Goal: Task Accomplishment & Management: Complete application form

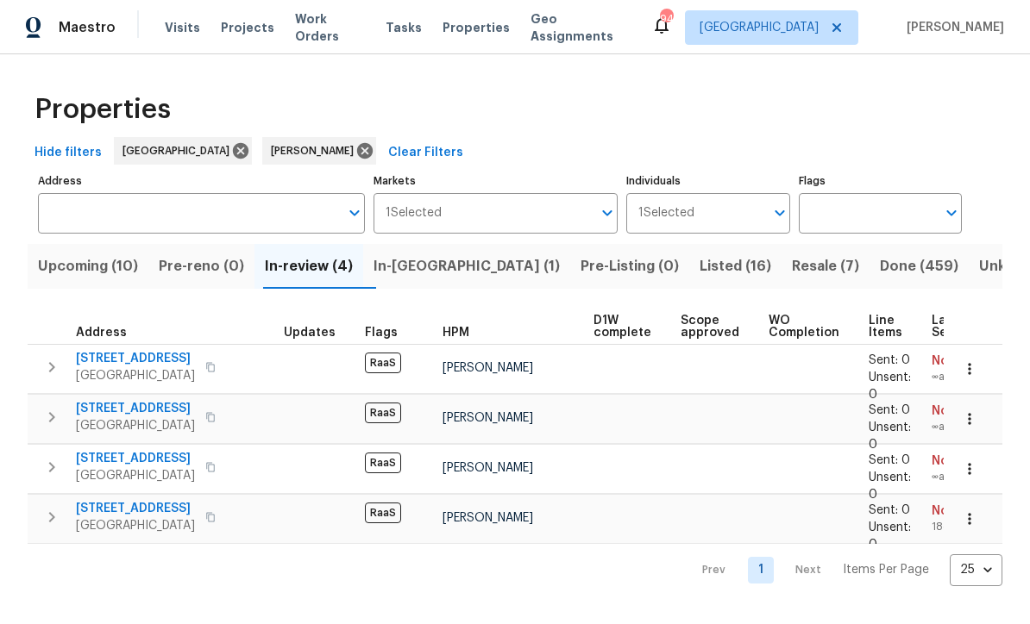
click at [116, 366] on span "[STREET_ADDRESS]" at bounding box center [135, 358] width 119 height 17
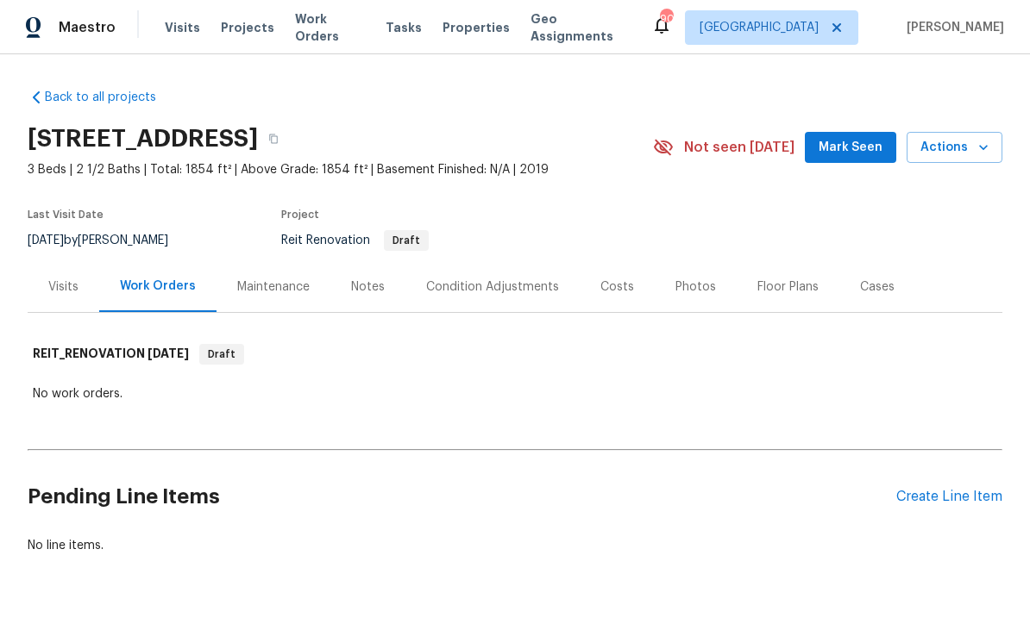
click at [937, 491] on div "Create Line Item" at bounding box center [949, 497] width 106 height 16
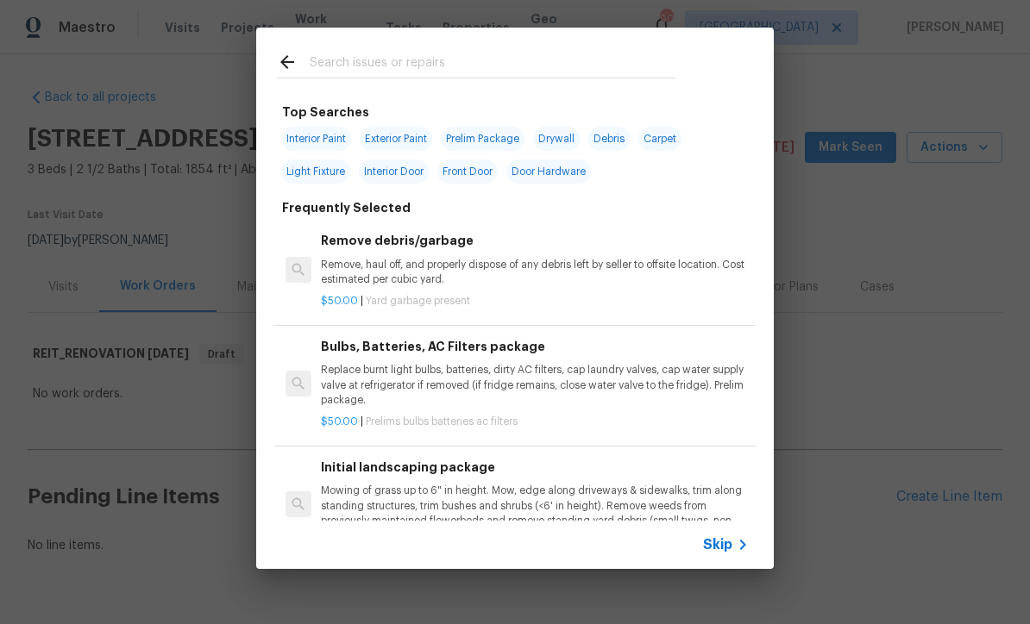
click at [733, 537] on icon at bounding box center [742, 545] width 21 height 21
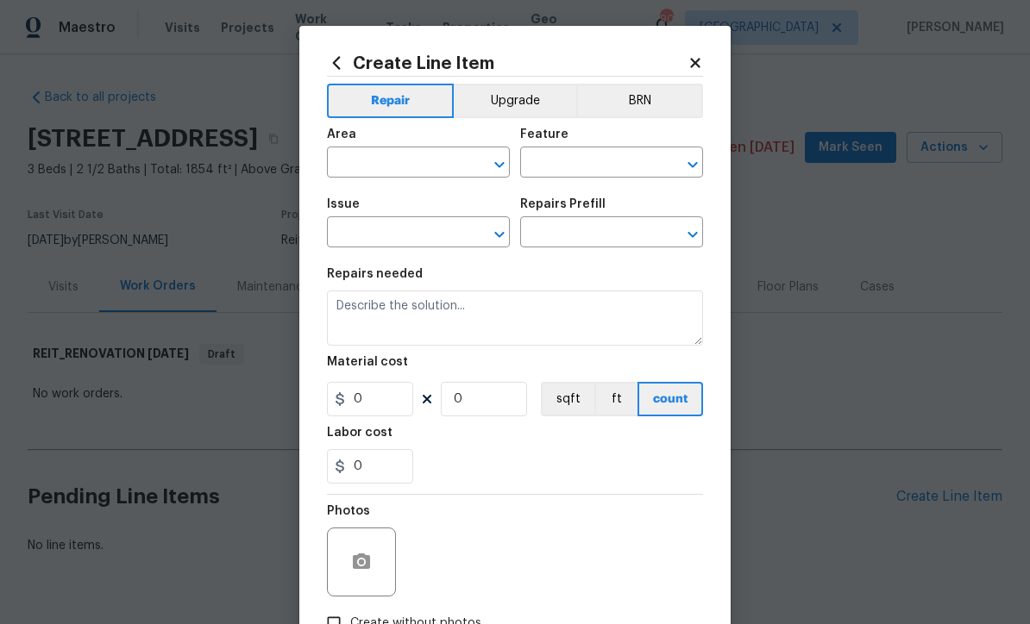
click at [368, 166] on input "text" at bounding box center [394, 164] width 135 height 27
click at [377, 234] on li "Exterior Overall" at bounding box center [418, 232] width 183 height 28
type input "Exterior Overall"
click at [546, 164] on input "text" at bounding box center [587, 164] width 135 height 27
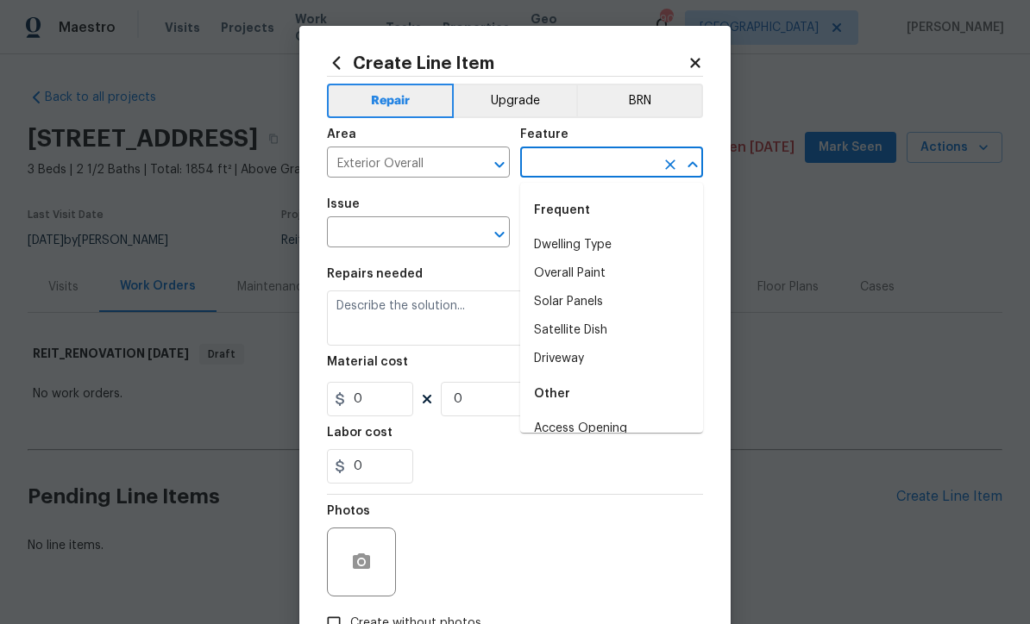
click at [546, 159] on input "text" at bounding box center [587, 164] width 135 height 27
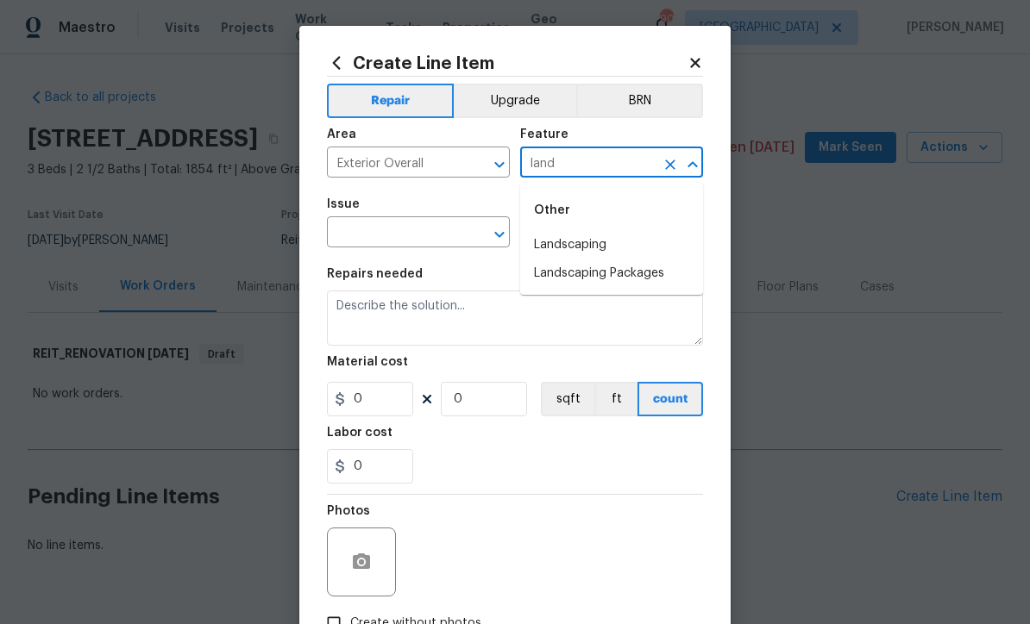
click at [573, 247] on li "Landscaping" at bounding box center [611, 245] width 183 height 28
type input "Landscaping"
click at [388, 236] on input "text" at bounding box center [394, 234] width 135 height 27
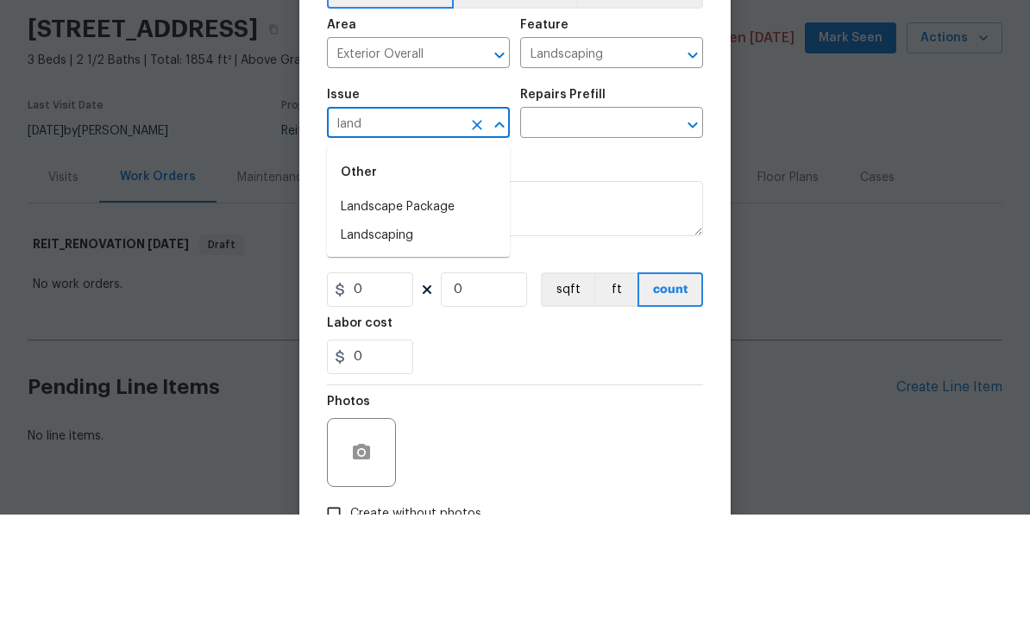
click at [374, 331] on li "Landscaping" at bounding box center [418, 345] width 183 height 28
type input "Landscaping"
click at [563, 221] on input "text" at bounding box center [587, 234] width 135 height 27
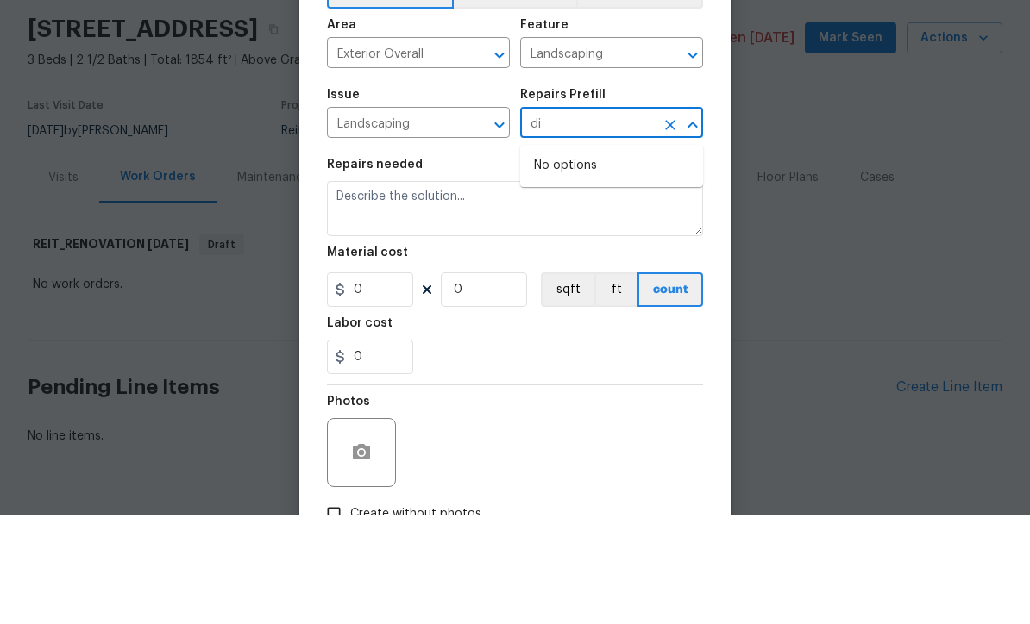
type input "d"
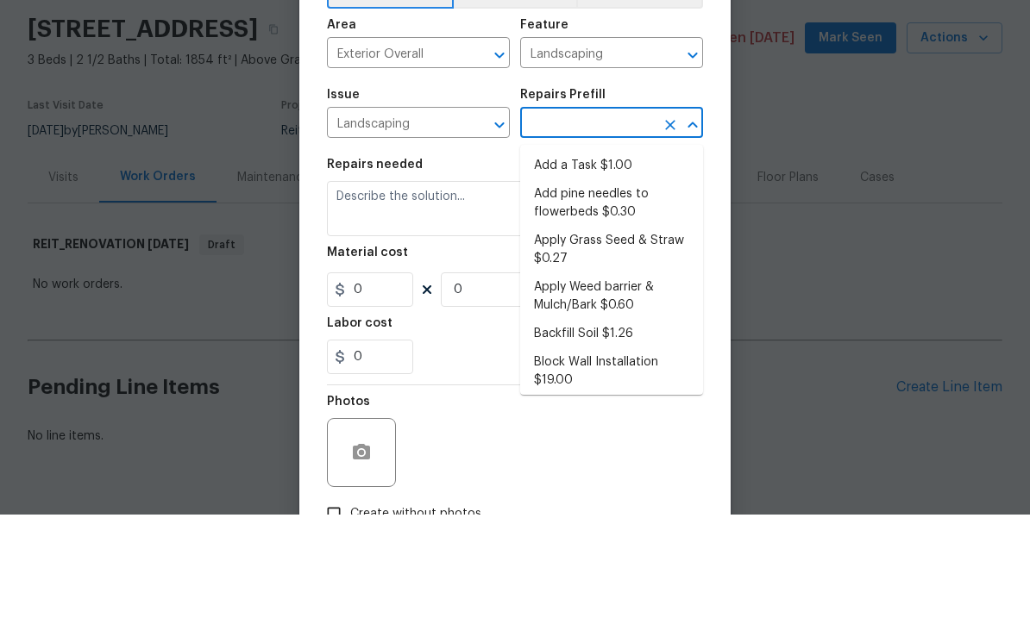
click at [571, 261] on li "Add a Task $1.00" at bounding box center [611, 275] width 183 height 28
type input "Add a Task $1.00"
type textarea "HPM to detail"
type input "1"
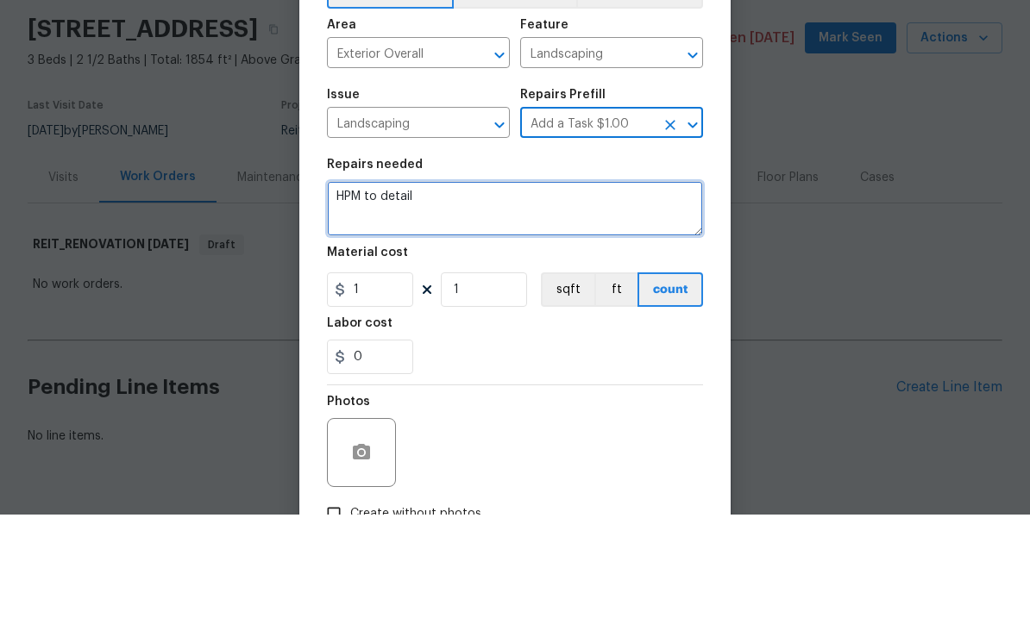
click at [447, 291] on textarea "HPM to detail" at bounding box center [515, 318] width 376 height 55
paste textarea "2979 Rolling Ln, Winston, GA 30187"
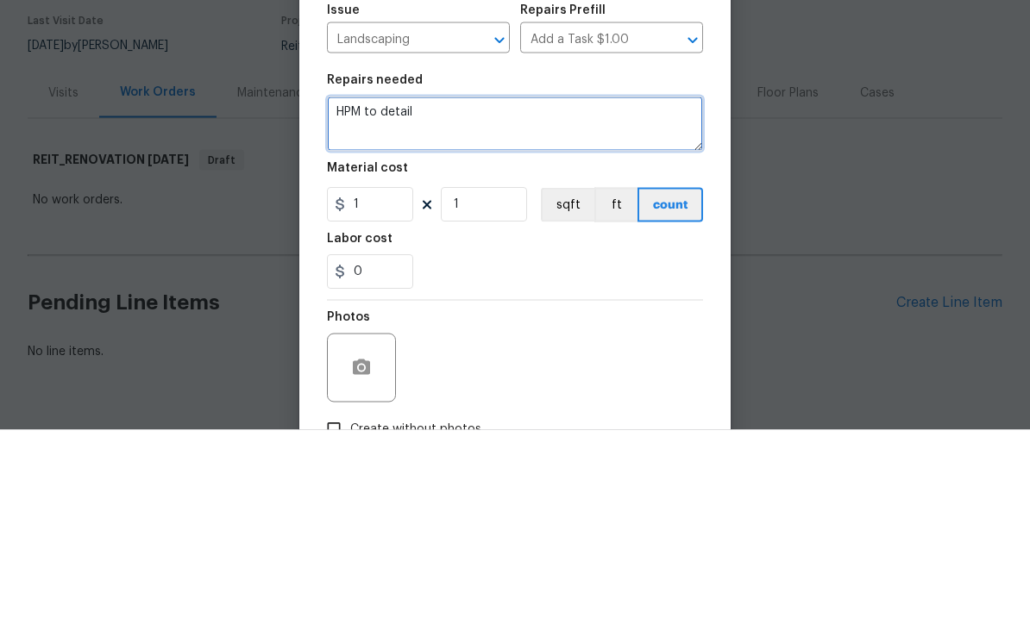
paste textarea "Additional Details: "Seller requesting a qualified professional to address the …"
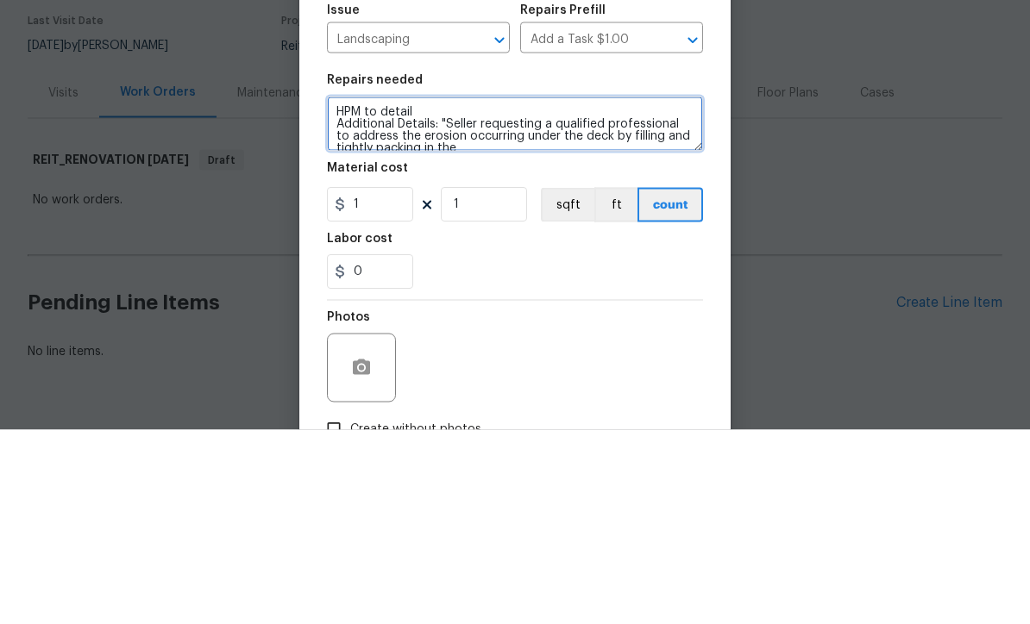
scroll to position [36, 0]
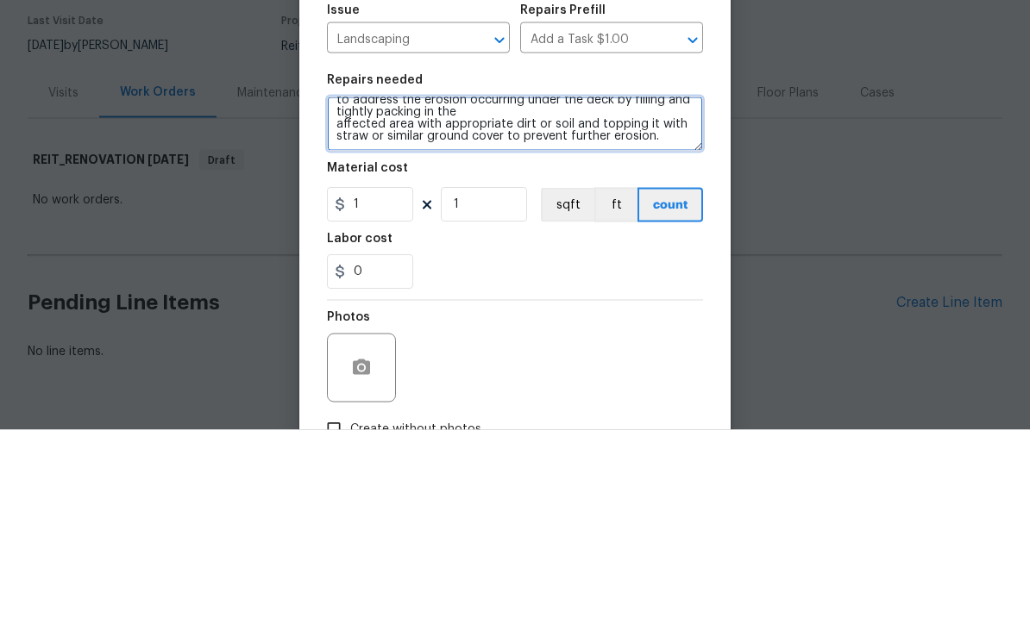
type textarea "HPM to detail Additional Details: "Seller requesting a qualified professional t…"
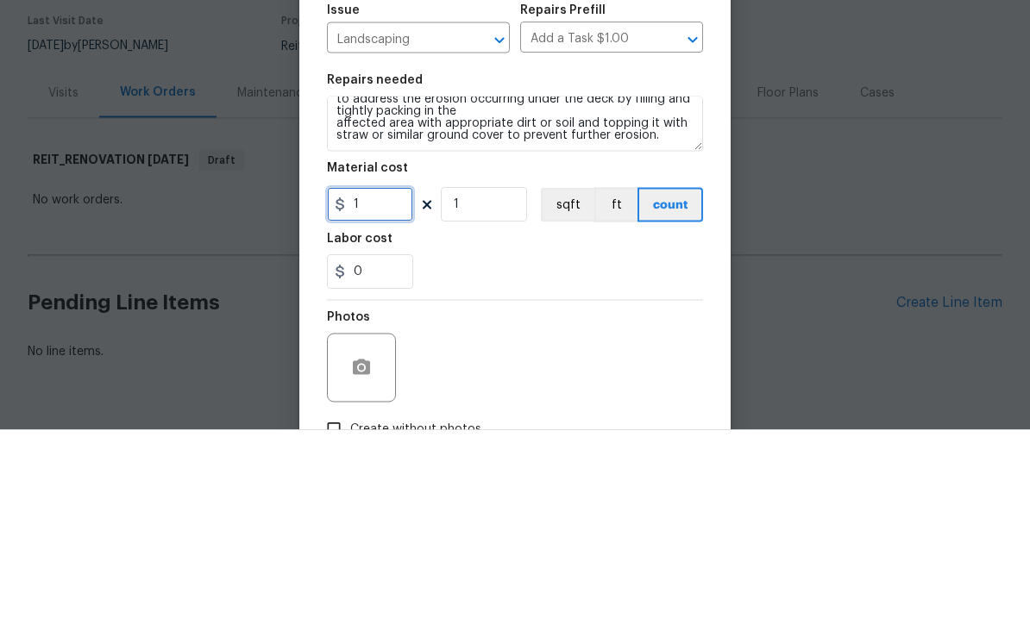
click at [376, 382] on input "1" at bounding box center [370, 399] width 86 height 34
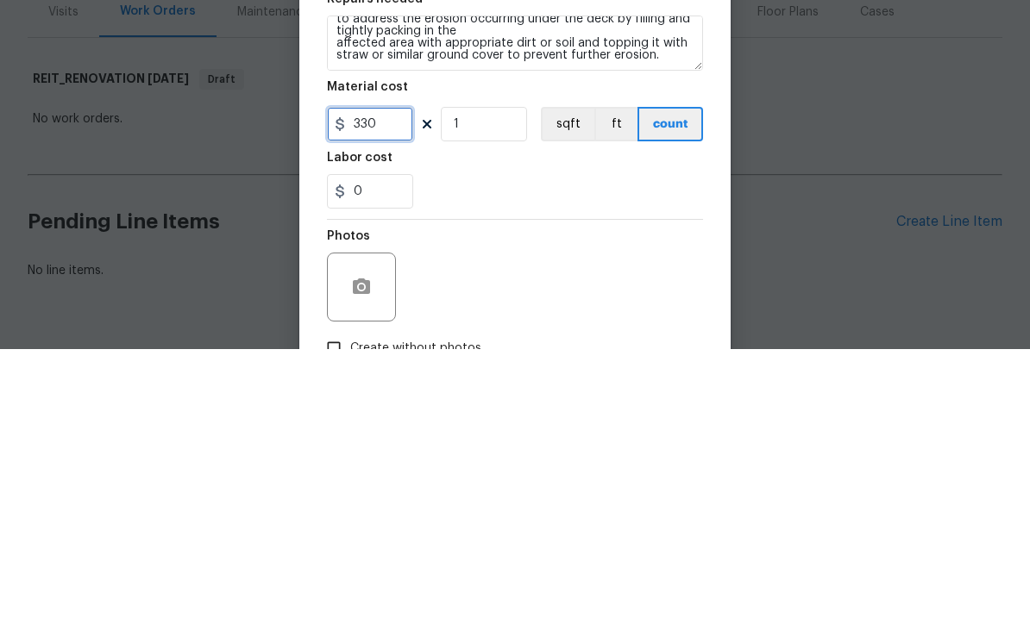
type input "330"
click at [499, 427] on div "Labor cost" at bounding box center [515, 438] width 376 height 22
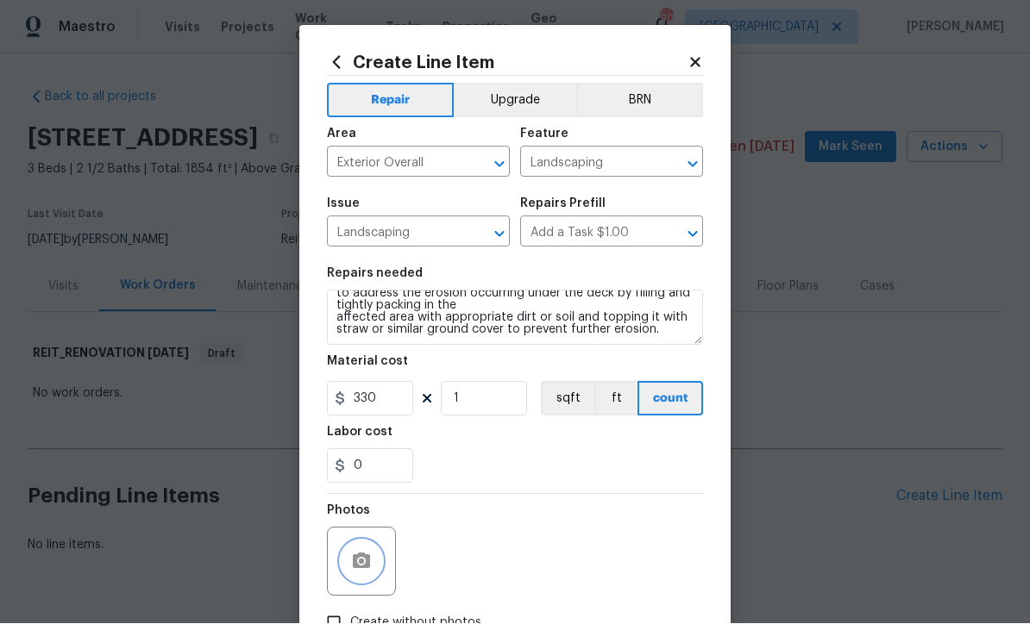
click at [357, 566] on icon "button" at bounding box center [361, 562] width 17 height 16
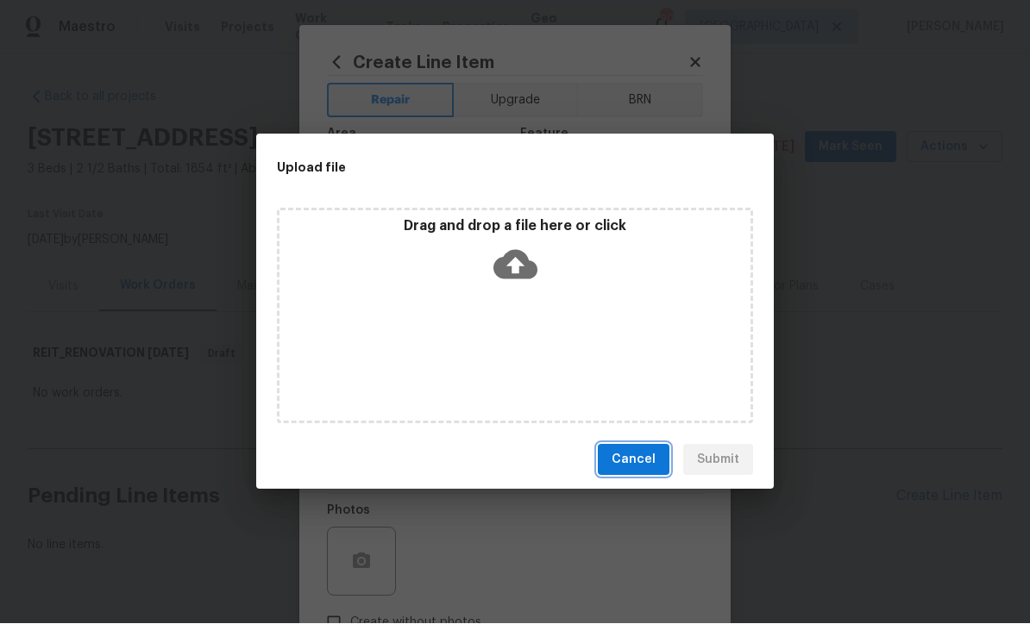
click at [623, 466] on span "Cancel" at bounding box center [633, 461] width 44 height 22
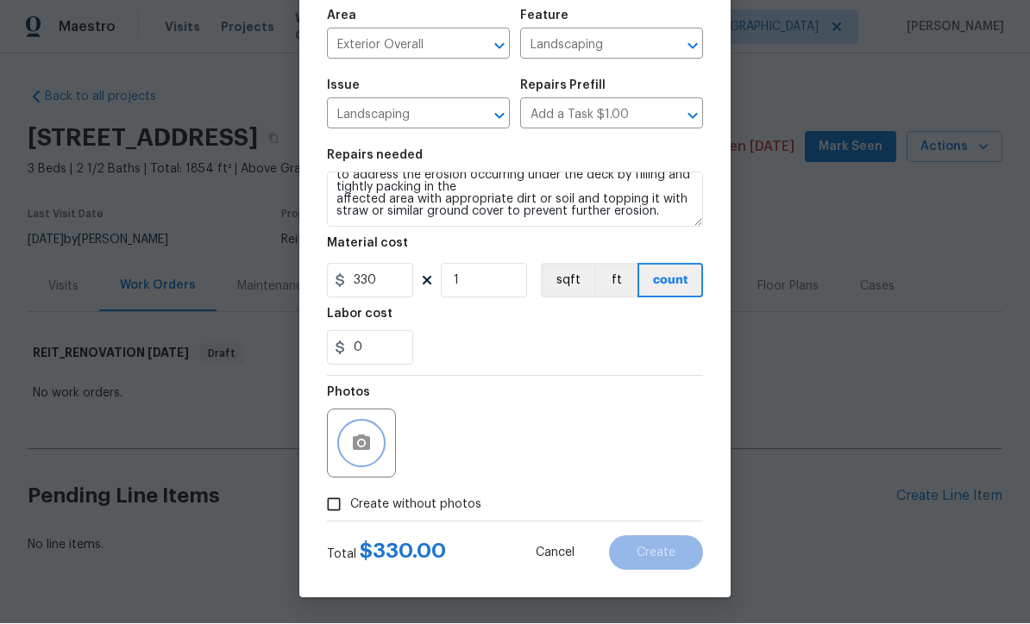
scroll to position [122, 0]
click at [333, 508] on input "Create without photos" at bounding box center [333, 505] width 33 height 33
checkbox input "true"
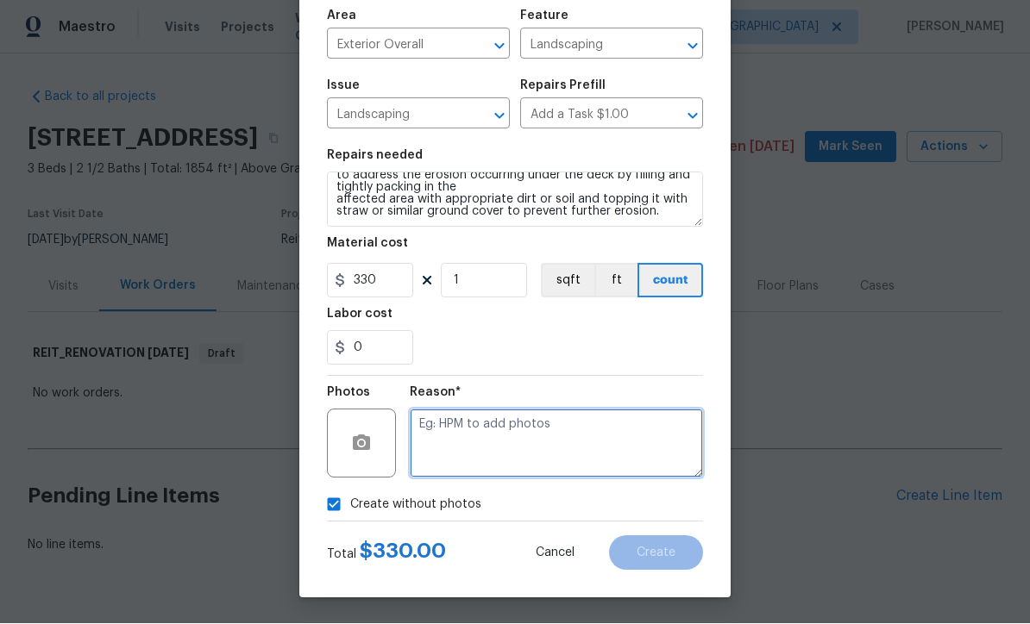
click at [423, 421] on textarea at bounding box center [556, 444] width 293 height 69
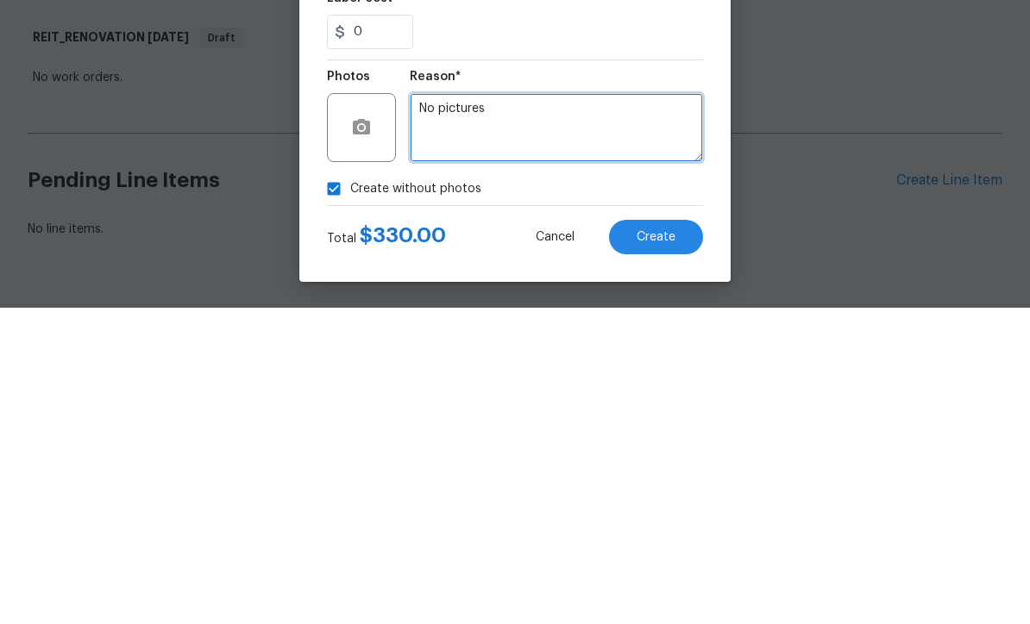
type textarea "No pictures"
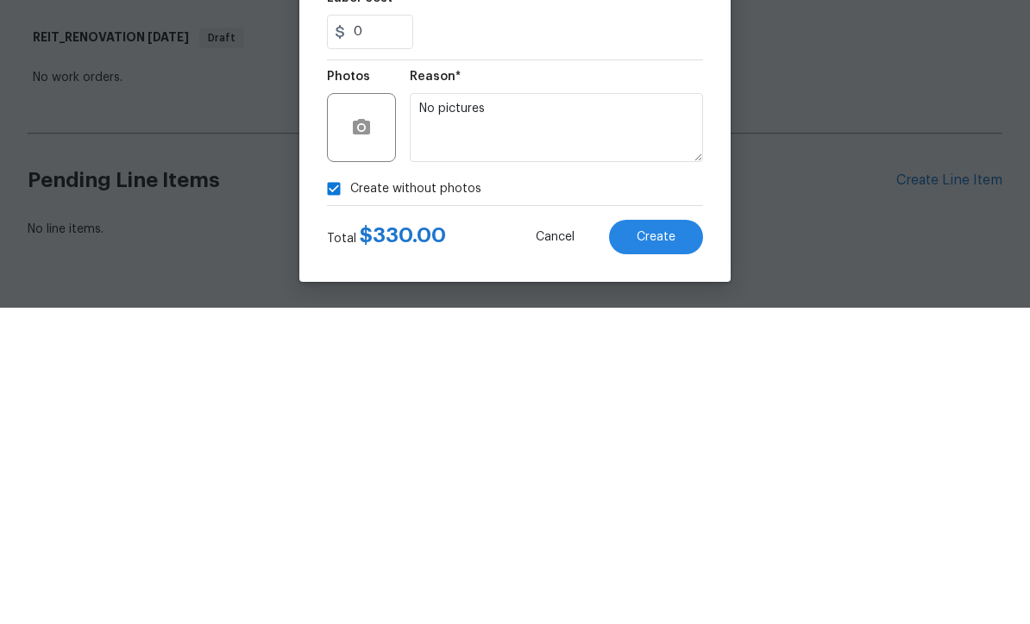
click at [654, 548] on span "Create" at bounding box center [655, 554] width 39 height 13
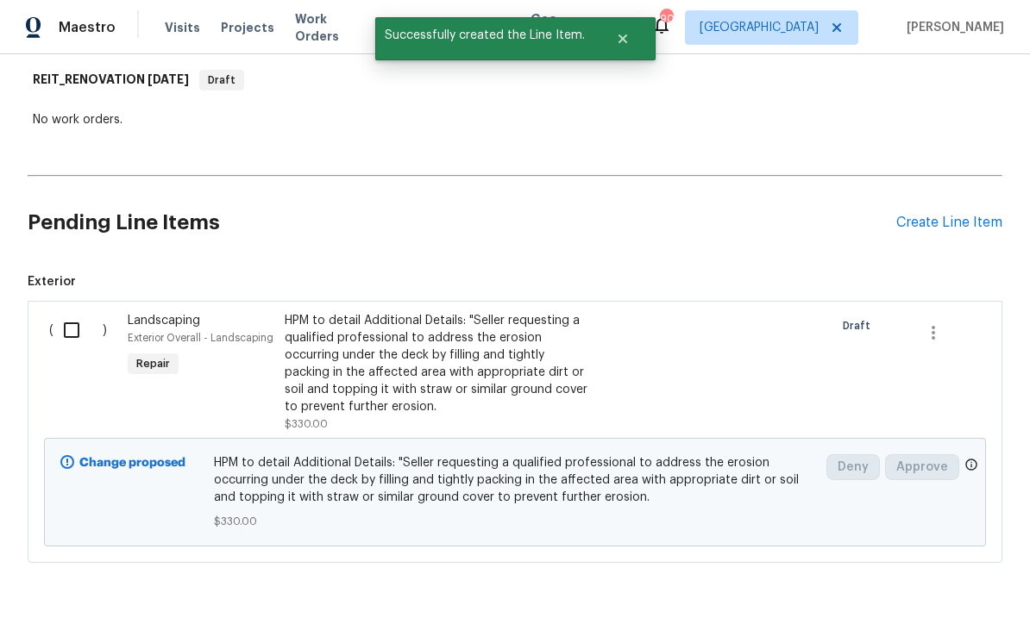
scroll to position [273, 0]
click at [66, 313] on input "checkbox" at bounding box center [77, 331] width 49 height 36
checkbox input "true"
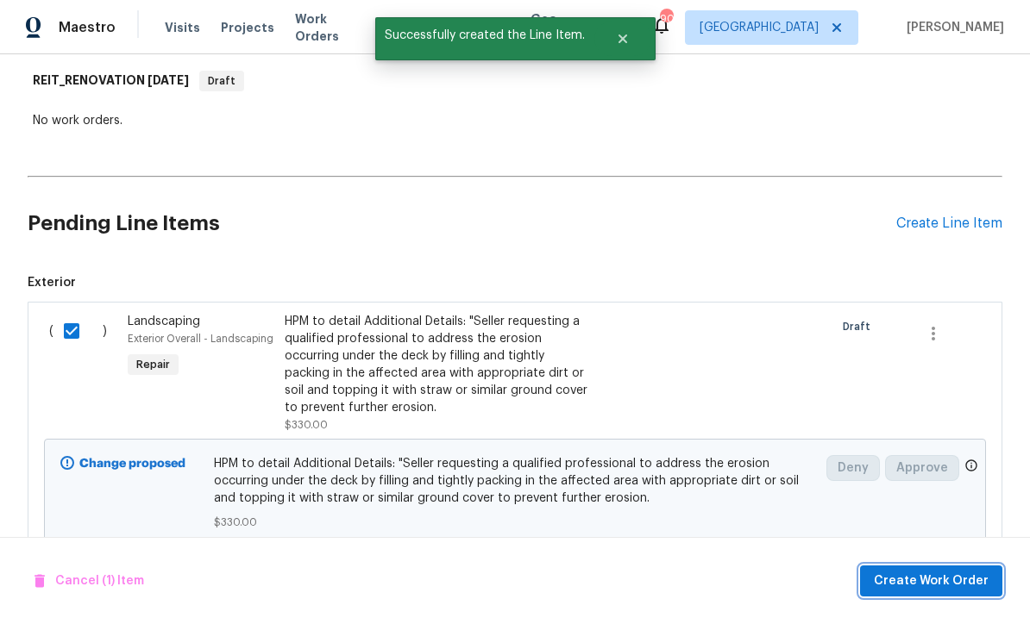
click at [922, 573] on span "Create Work Order" at bounding box center [930, 582] width 115 height 22
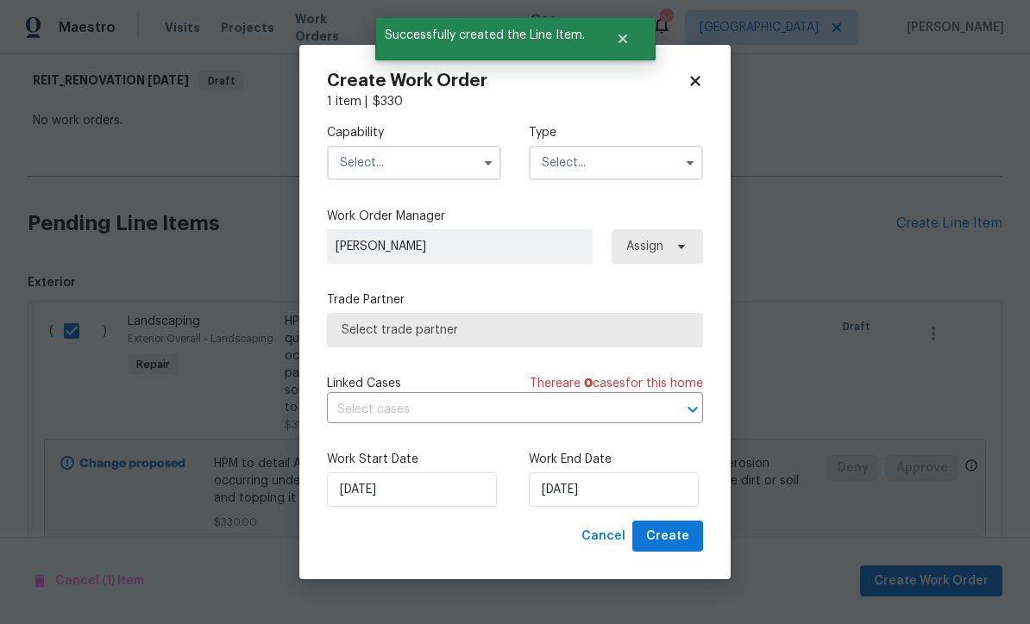
click at [370, 163] on input "text" at bounding box center [414, 163] width 174 height 34
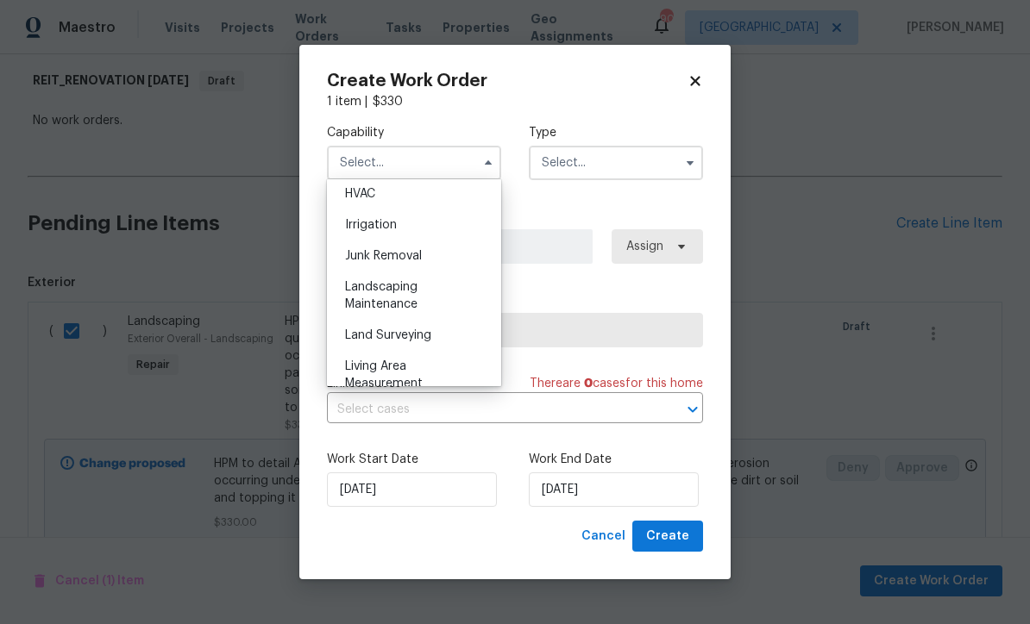
scroll to position [1056, 0]
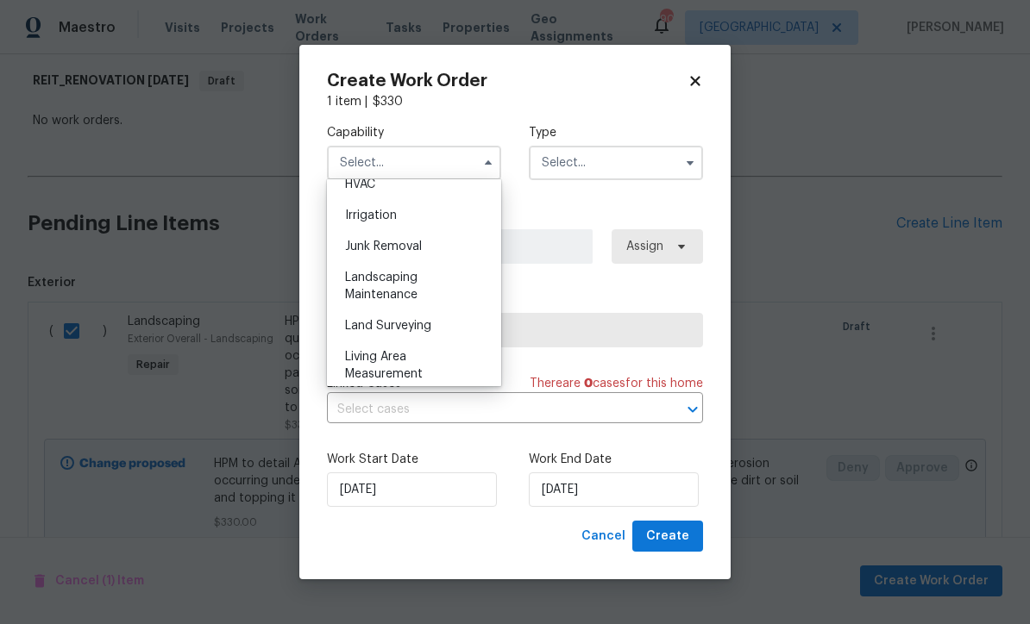
click at [373, 279] on span "Landscaping Maintenance" at bounding box center [381, 286] width 72 height 29
type input "Landscaping Maintenance"
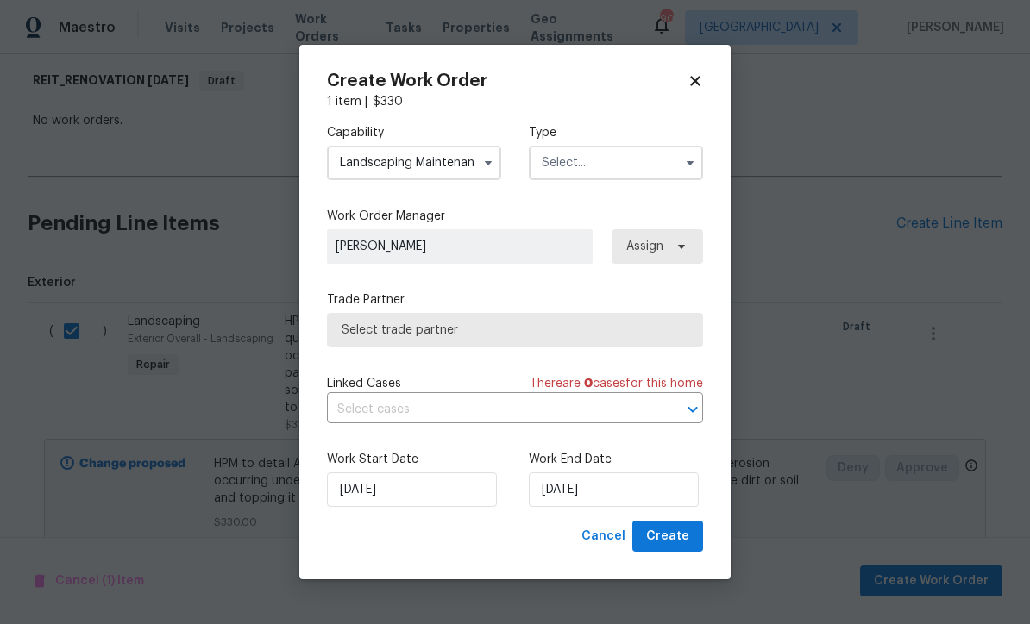
click at [564, 161] on input "text" at bounding box center [616, 163] width 174 height 34
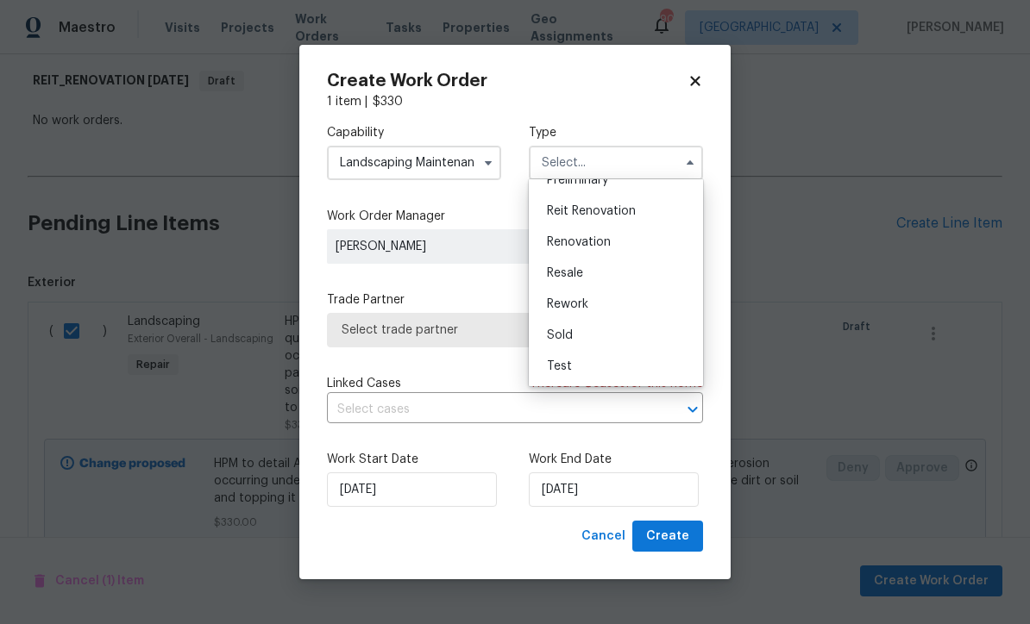
scroll to position [391, 0]
click at [585, 211] on span "Reit Renovation" at bounding box center [591, 211] width 89 height 12
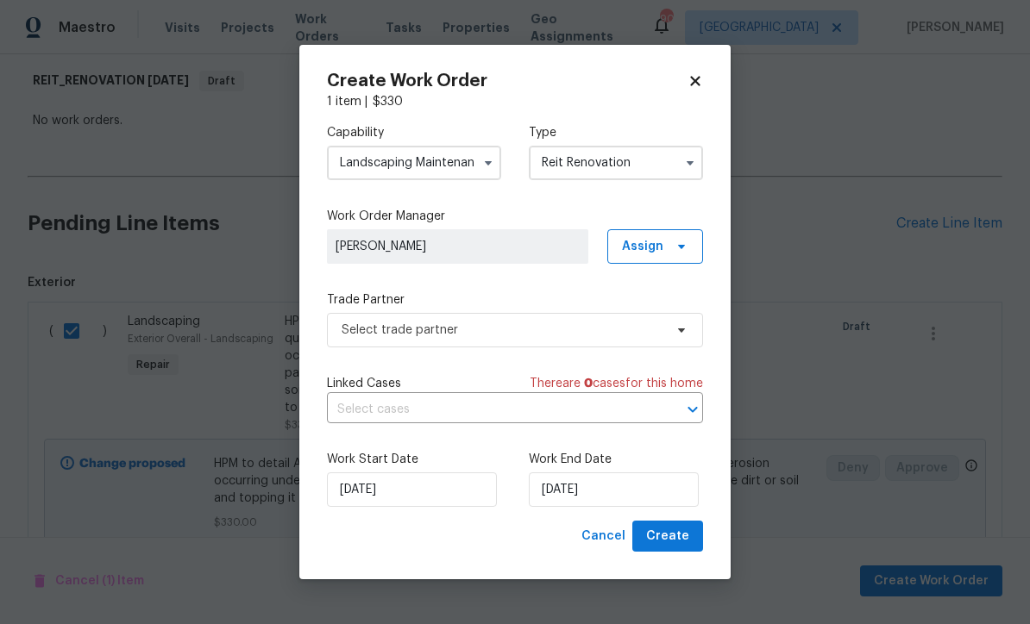
type input "Reit Renovation"
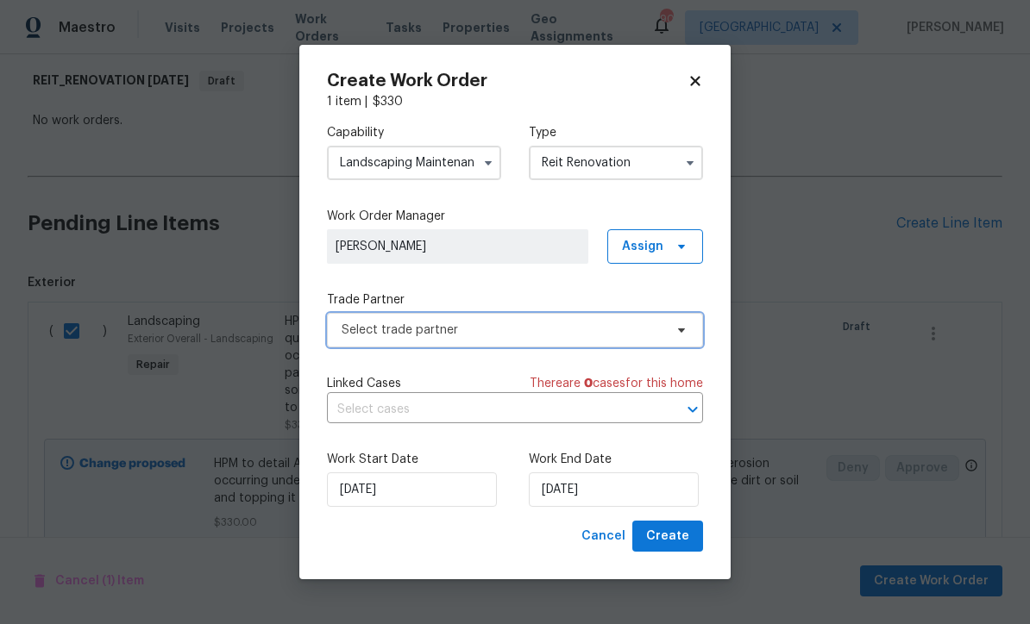
click at [367, 329] on span "Select trade partner" at bounding box center [502, 330] width 322 height 17
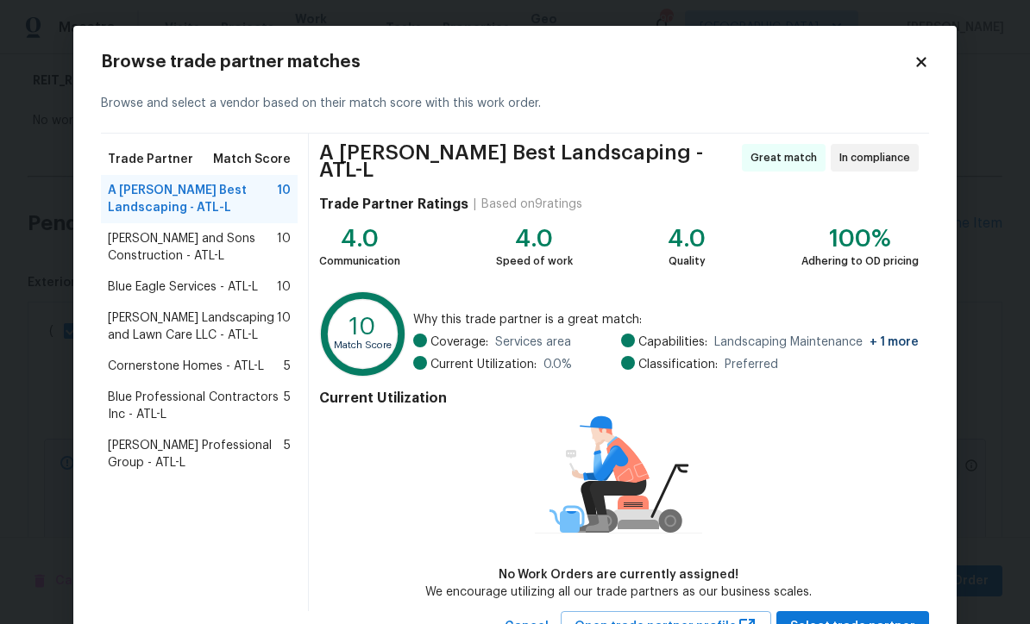
click at [194, 238] on span "Reyes and Sons Construction - ATL-L" at bounding box center [192, 247] width 169 height 34
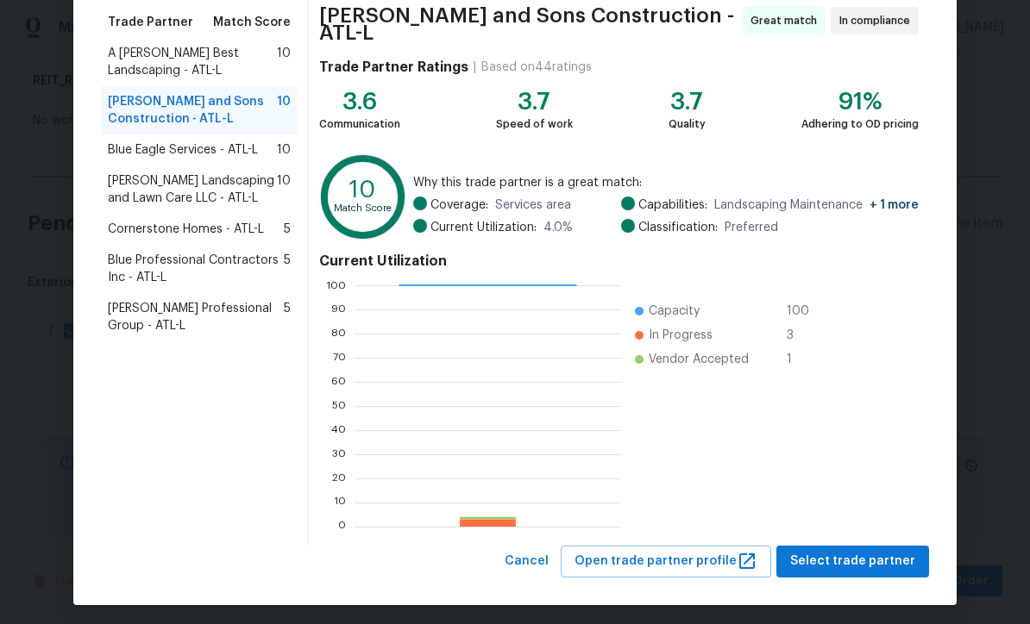
scroll to position [136, 0]
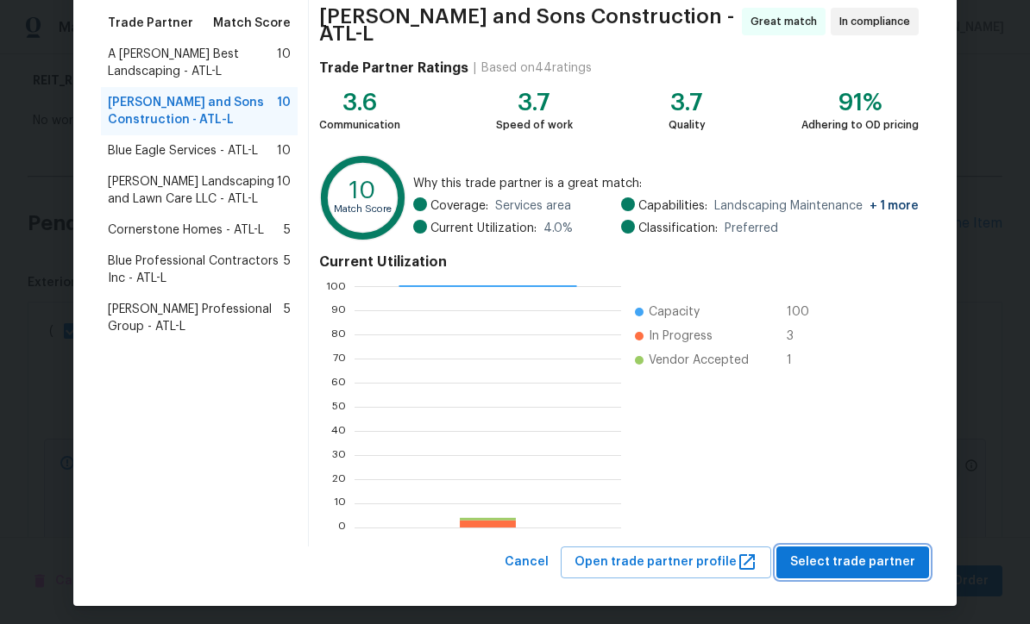
click at [852, 553] on span "Select trade partner" at bounding box center [852, 563] width 125 height 22
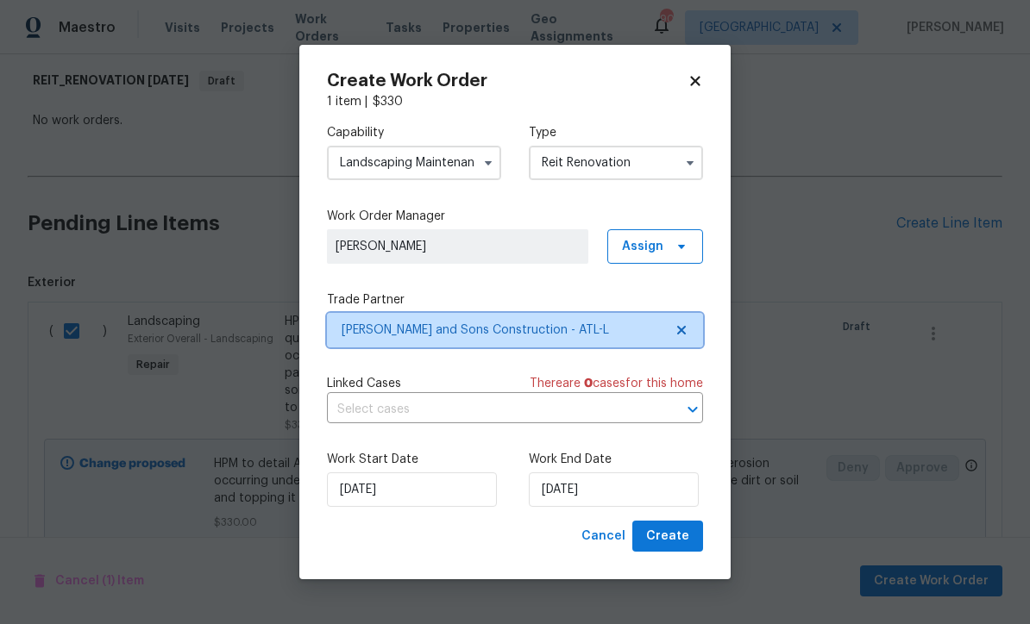
scroll to position [0, 0]
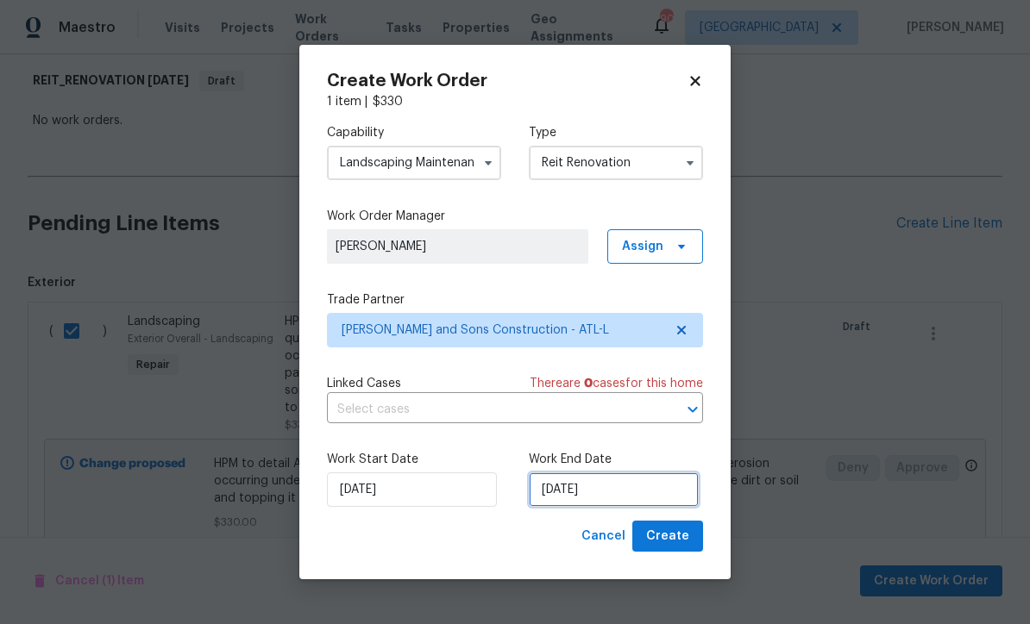
click at [553, 492] on input "8/12/2025" at bounding box center [614, 490] width 170 height 34
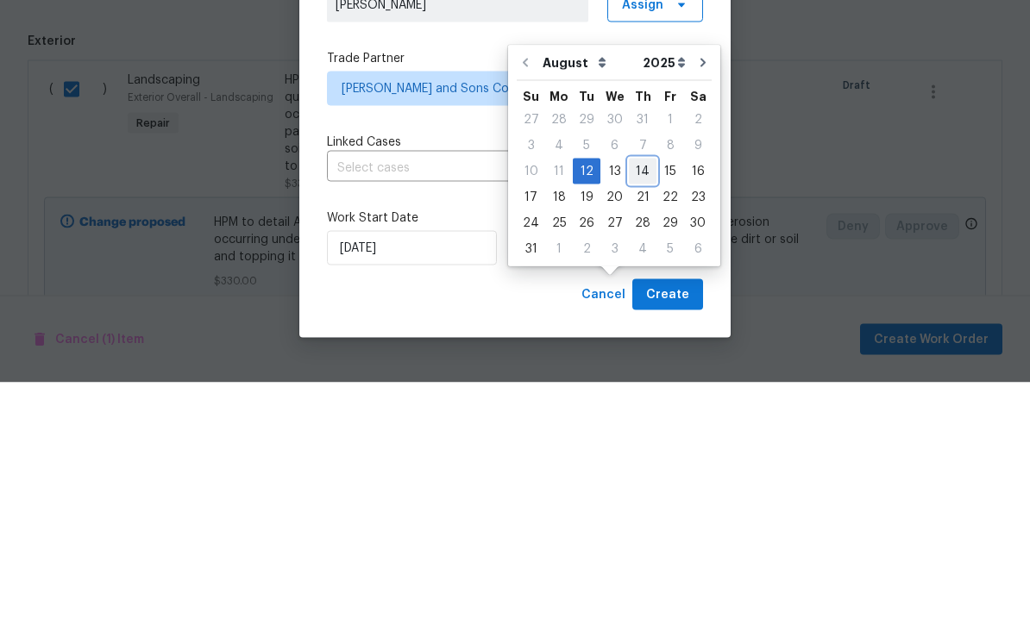
click at [642, 401] on div "14" at bounding box center [643, 413] width 28 height 24
type input "8/14/2025"
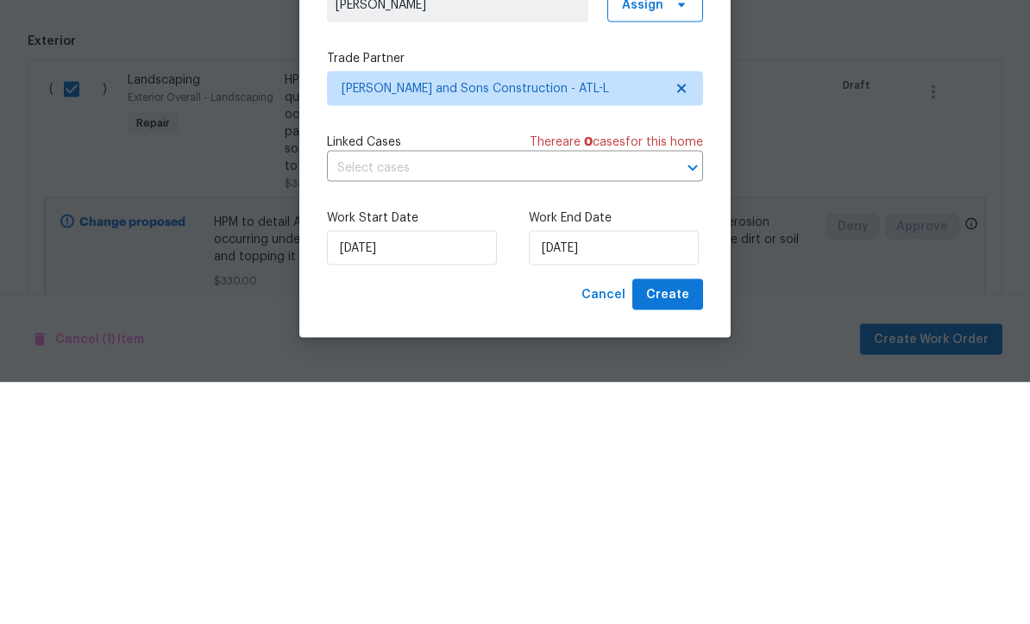
scroll to position [57, 0]
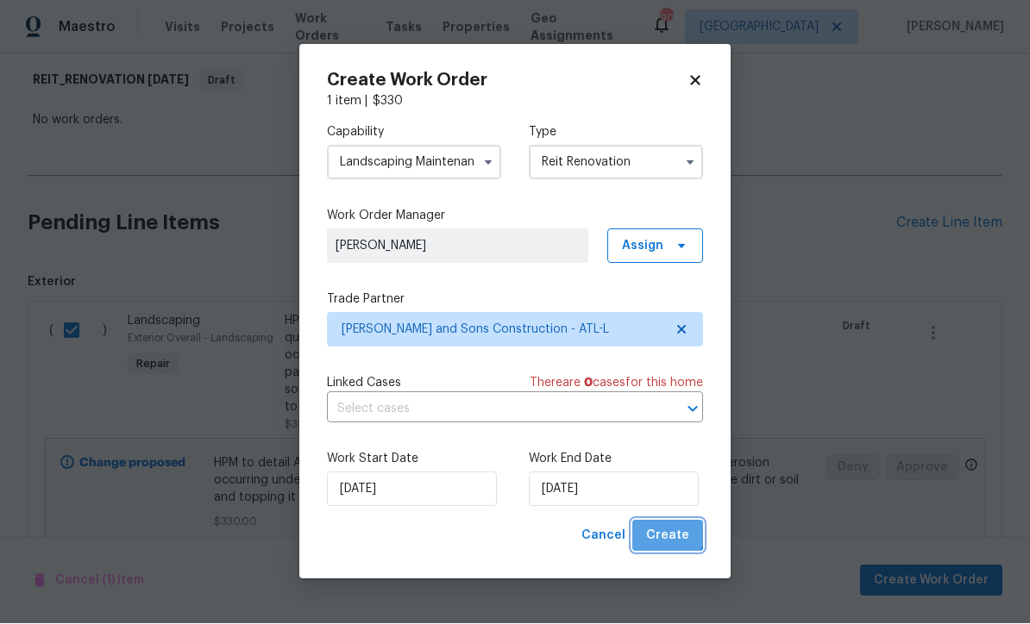
click at [670, 530] on span "Create" at bounding box center [667, 537] width 43 height 22
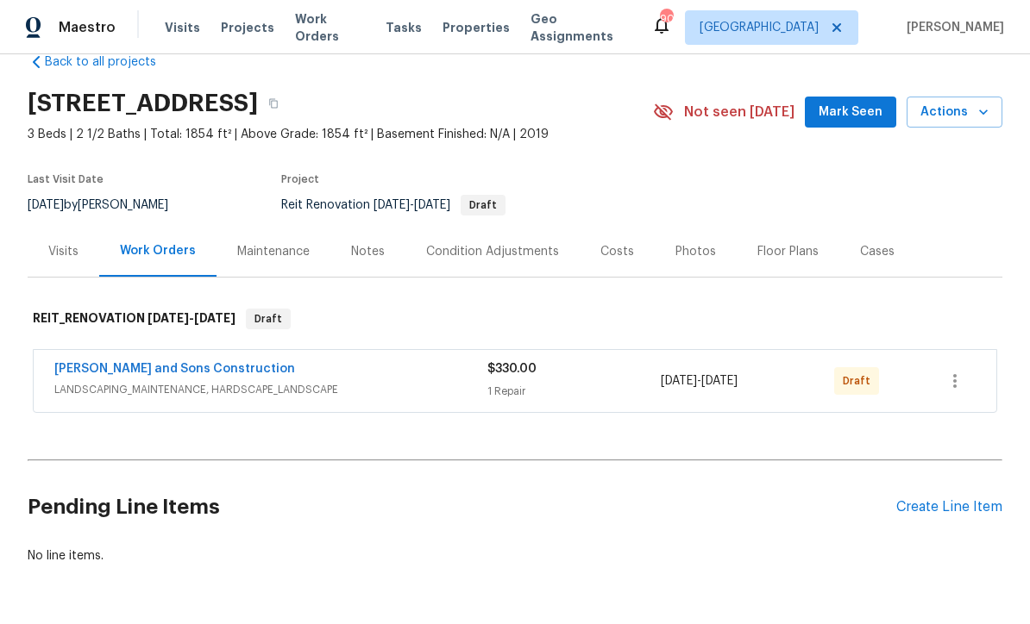
scroll to position [0, 0]
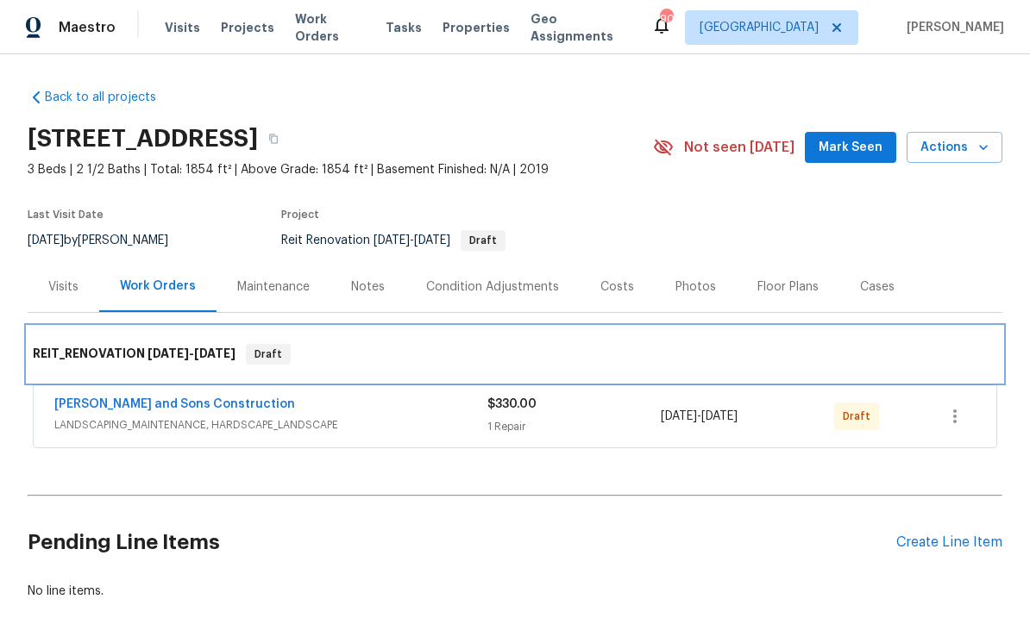
click at [155, 377] on div "REIT_RENOVATION 8/6/25 - 8/14/25 Draft" at bounding box center [515, 354] width 974 height 55
click at [155, 372] on div "REIT_RENOVATION 8/6/25 - 8/14/25 Draft" at bounding box center [515, 354] width 974 height 55
click at [166, 378] on div "REIT_RENOVATION 8/6/25 - 8/14/25 Draft" at bounding box center [515, 354] width 974 height 55
click at [151, 372] on div "REIT_RENOVATION 8/6/25 - 8/14/25 Draft" at bounding box center [515, 354] width 974 height 55
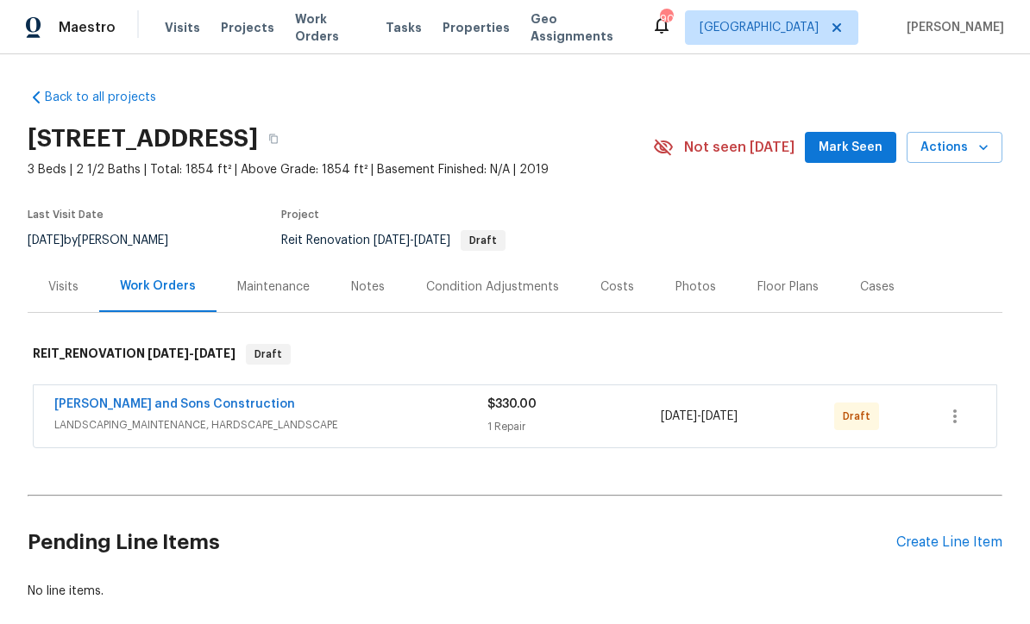
click at [83, 311] on div "Visits" at bounding box center [64, 286] width 72 height 51
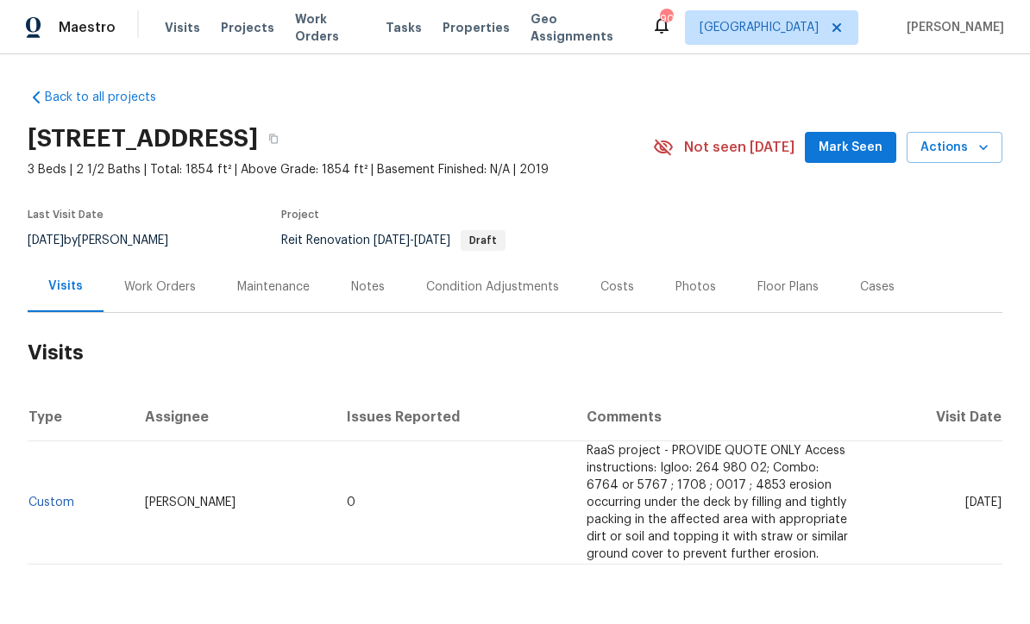
scroll to position [35, 0]
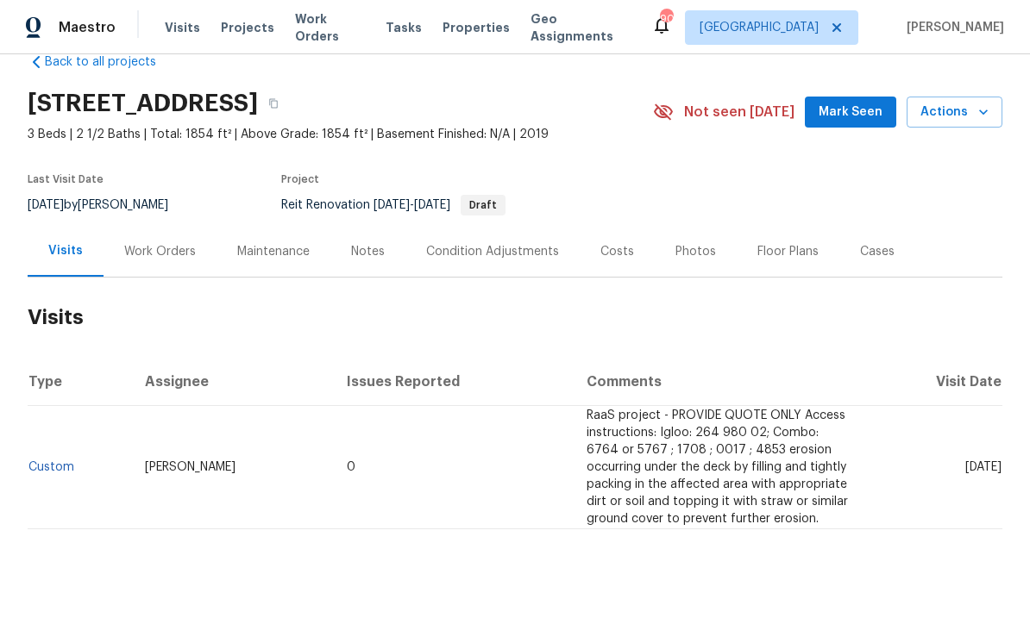
click at [594, 450] on span "RaaS project - PROVIDE QUOTE ONLY Access instructions: Igloo: 264 980 02; Combo…" at bounding box center [716, 468] width 261 height 116
click at [147, 247] on div "Work Orders" at bounding box center [160, 251] width 72 height 17
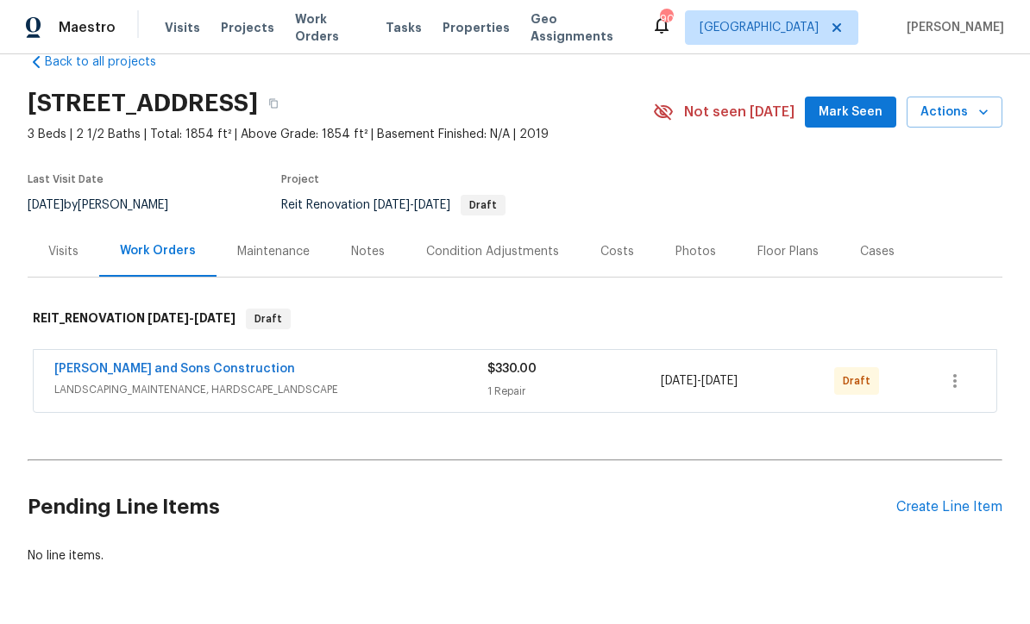
click at [131, 363] on link "Reyes and Sons Construction" at bounding box center [174, 369] width 241 height 12
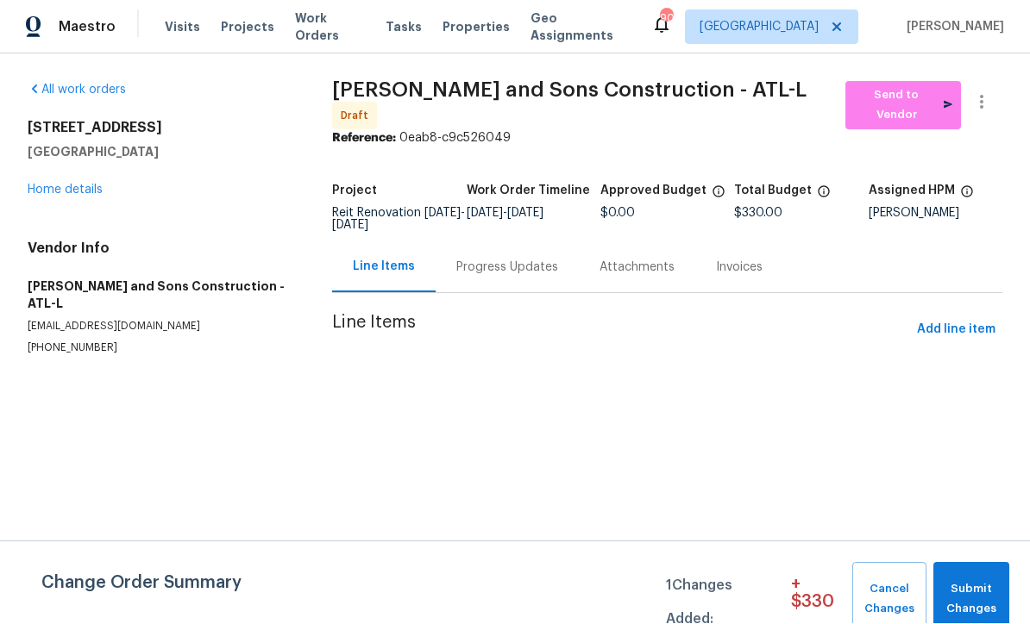
scroll to position [1, 0]
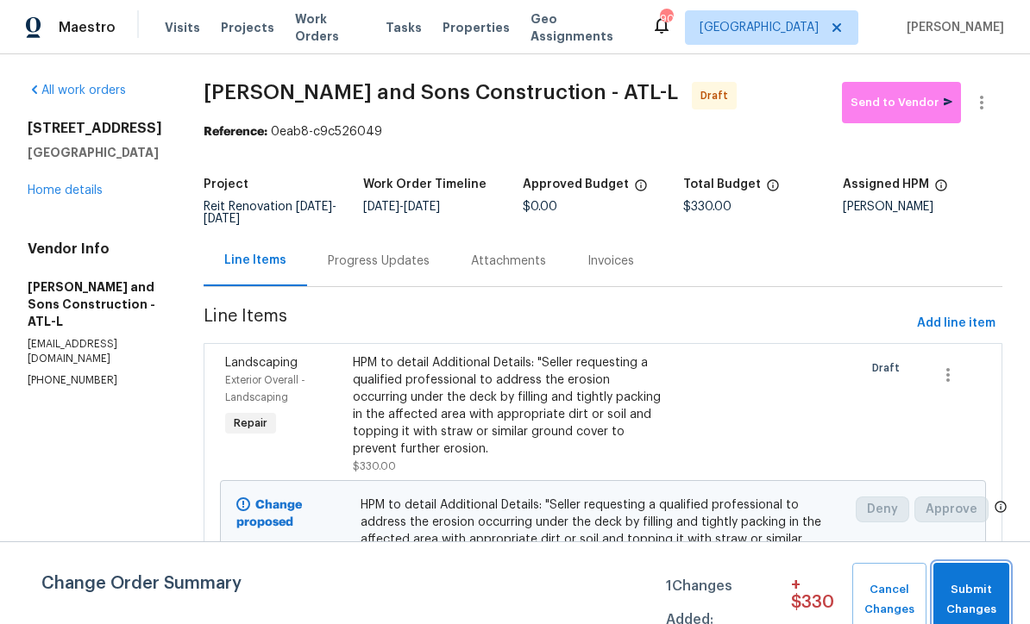
click at [983, 591] on span "Submit Changes" at bounding box center [971, 600] width 59 height 40
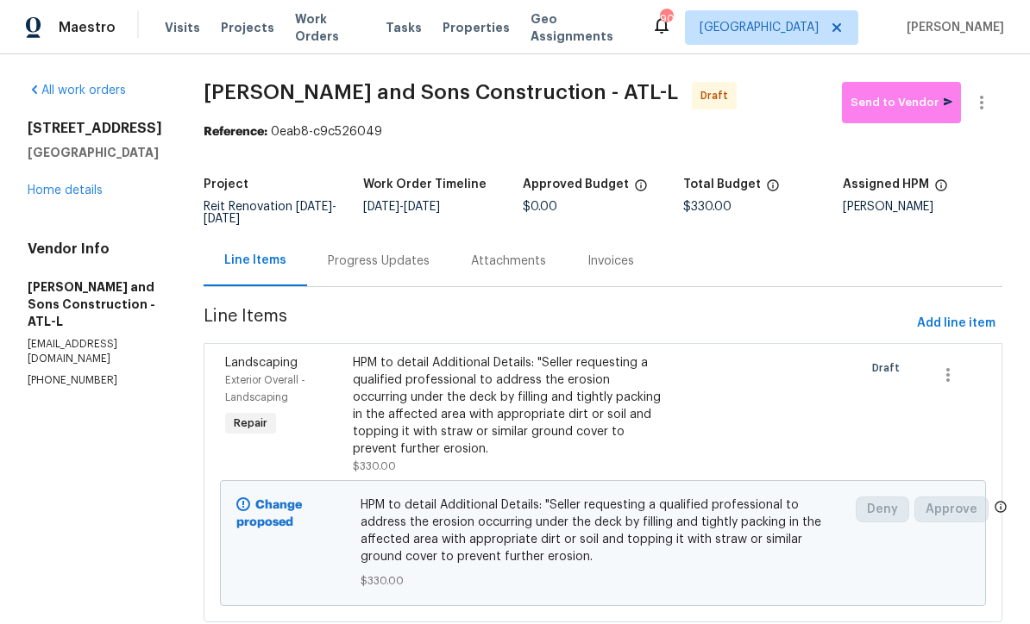
scroll to position [0, 0]
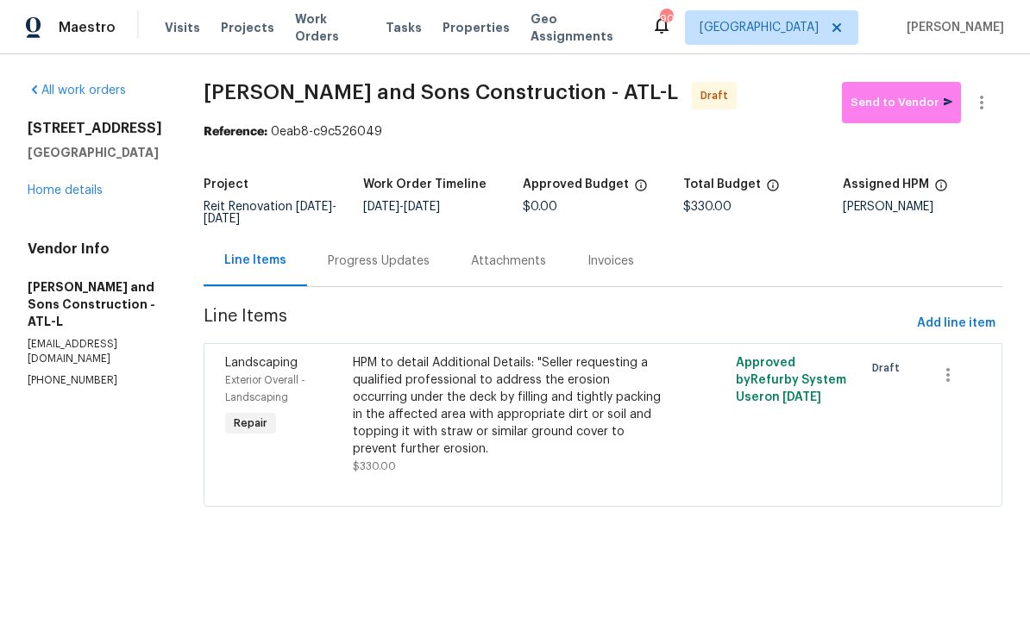
click at [417, 391] on div "HPM to detail Additional Details: "Seller requesting a qualified professional t…" at bounding box center [507, 405] width 309 height 103
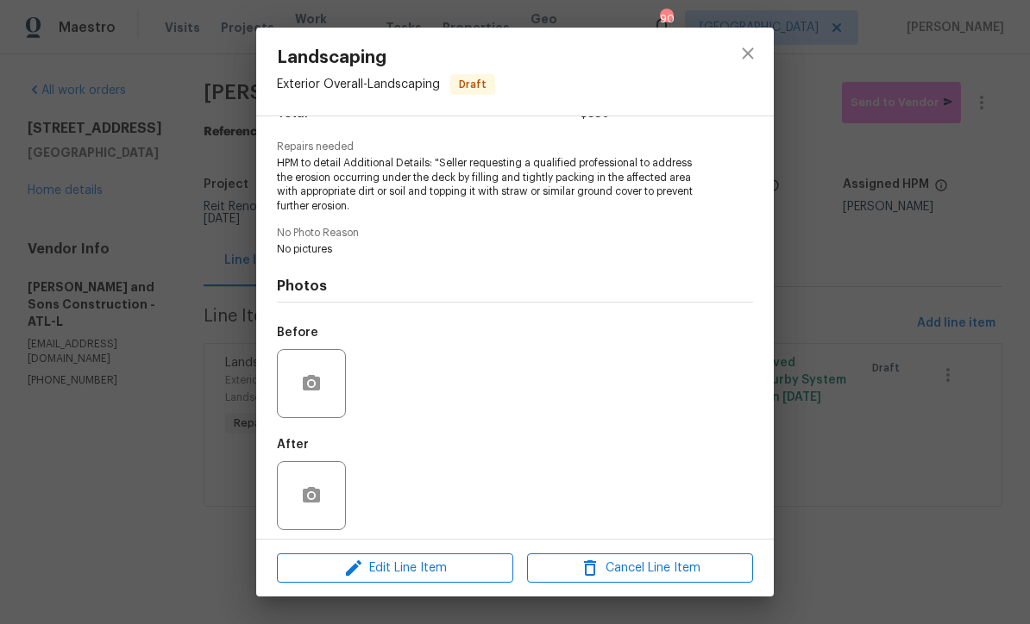
scroll to position [160, 0]
click at [294, 388] on button "button" at bounding box center [311, 384] width 41 height 41
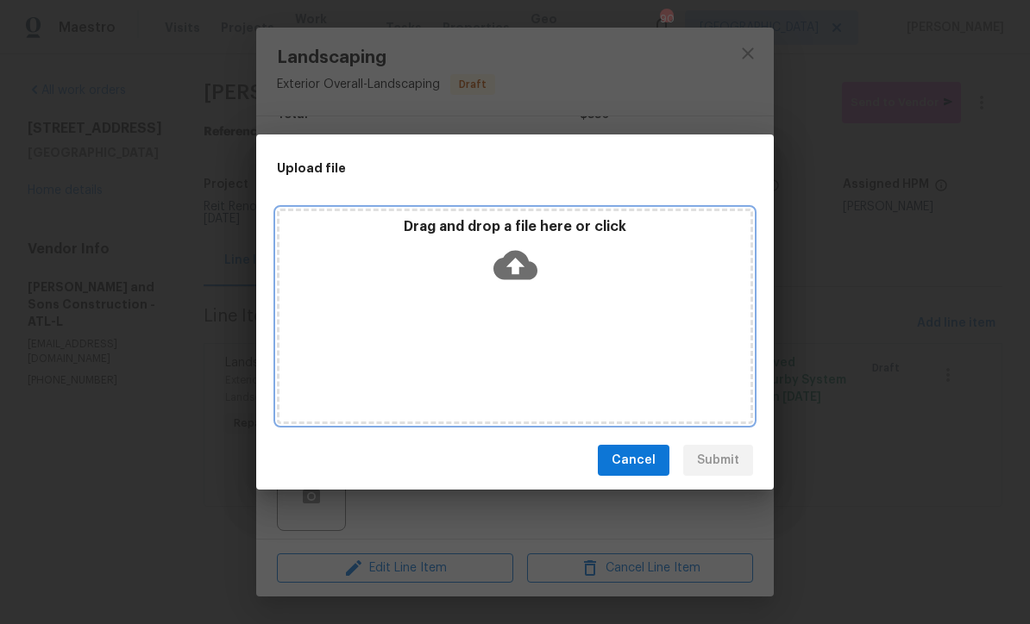
click at [513, 265] on icon at bounding box center [515, 265] width 44 height 44
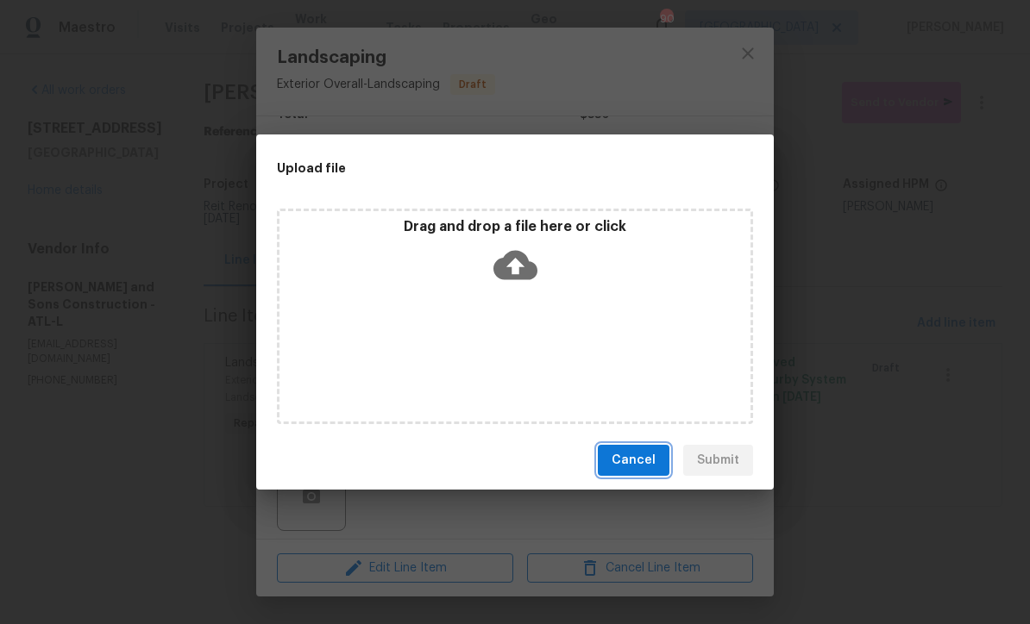
click at [638, 466] on span "Cancel" at bounding box center [633, 461] width 44 height 22
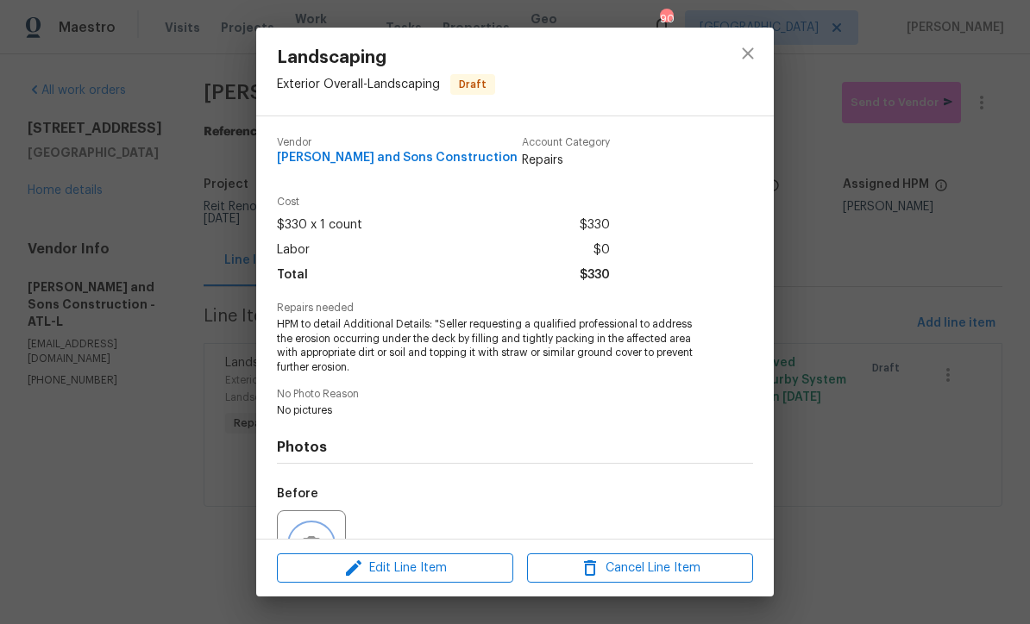
scroll to position [0, 0]
click at [749, 48] on icon "close" at bounding box center [747, 53] width 21 height 21
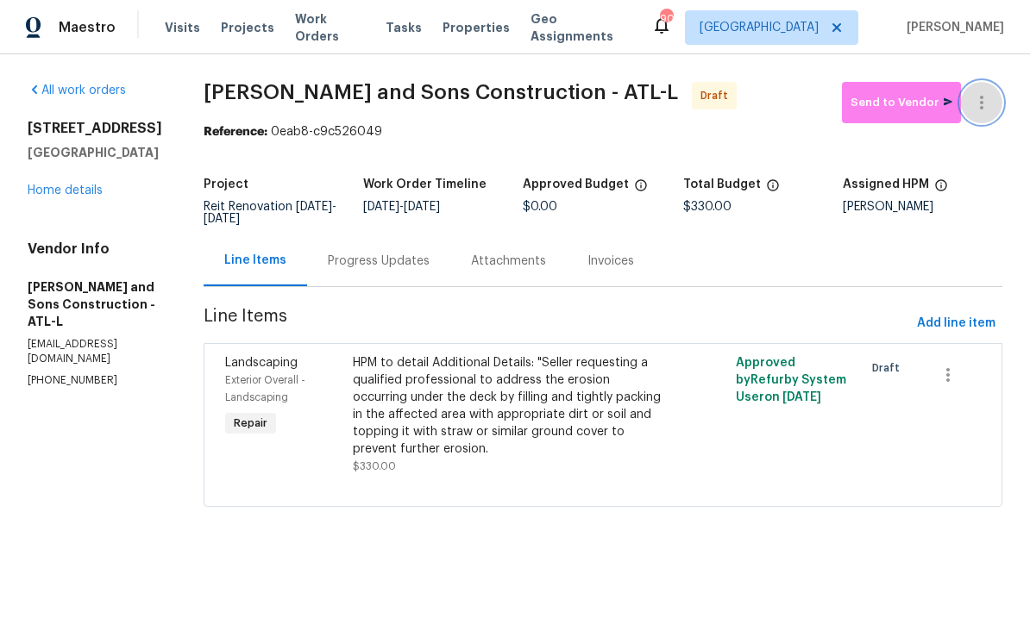
click at [986, 101] on icon "button" at bounding box center [981, 102] width 21 height 21
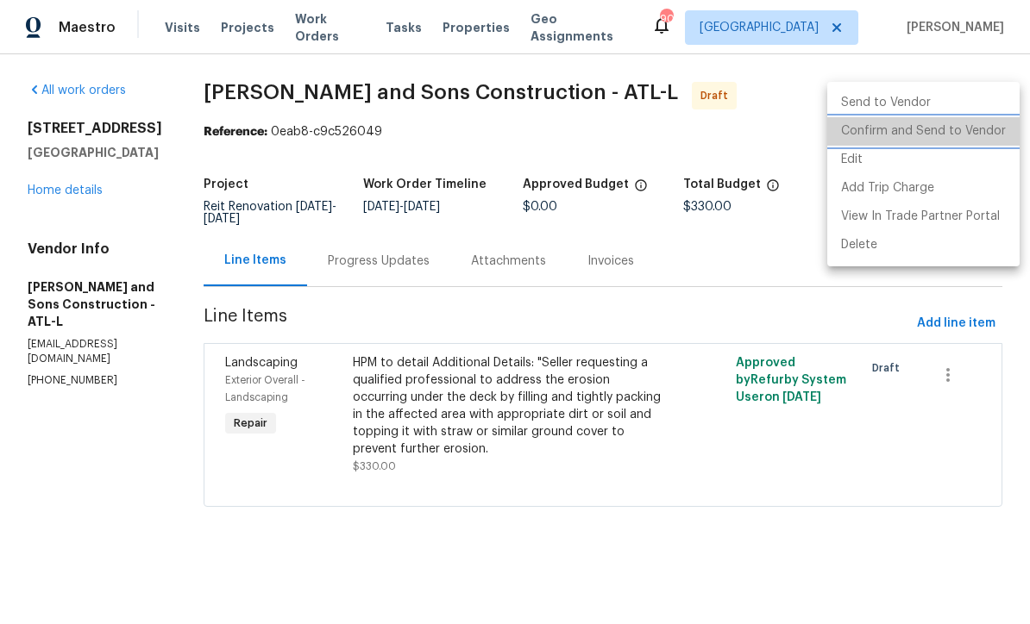
click at [946, 130] on li "Confirm and Send to Vendor" at bounding box center [923, 131] width 192 height 28
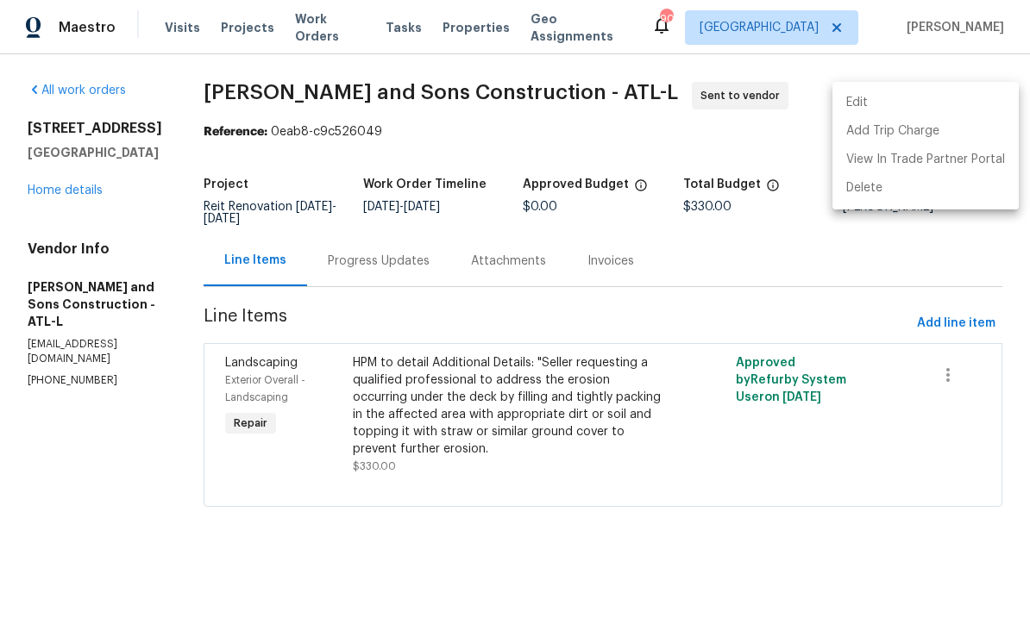
click at [398, 413] on div at bounding box center [515, 312] width 1030 height 624
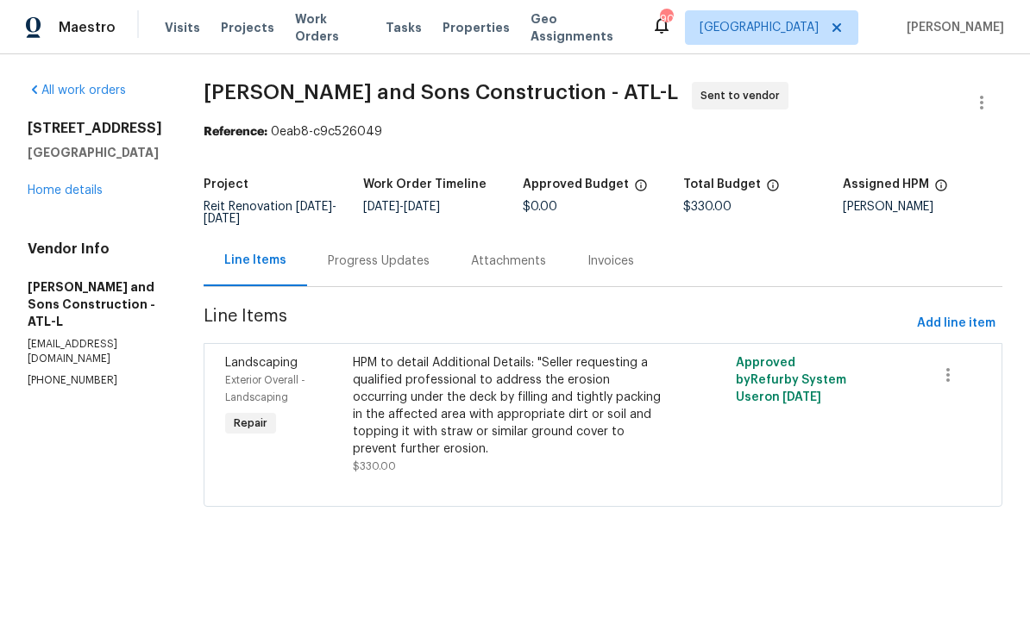
click at [398, 399] on div "HPM to detail Additional Details: "Seller requesting a qualified professional t…" at bounding box center [507, 405] width 309 height 103
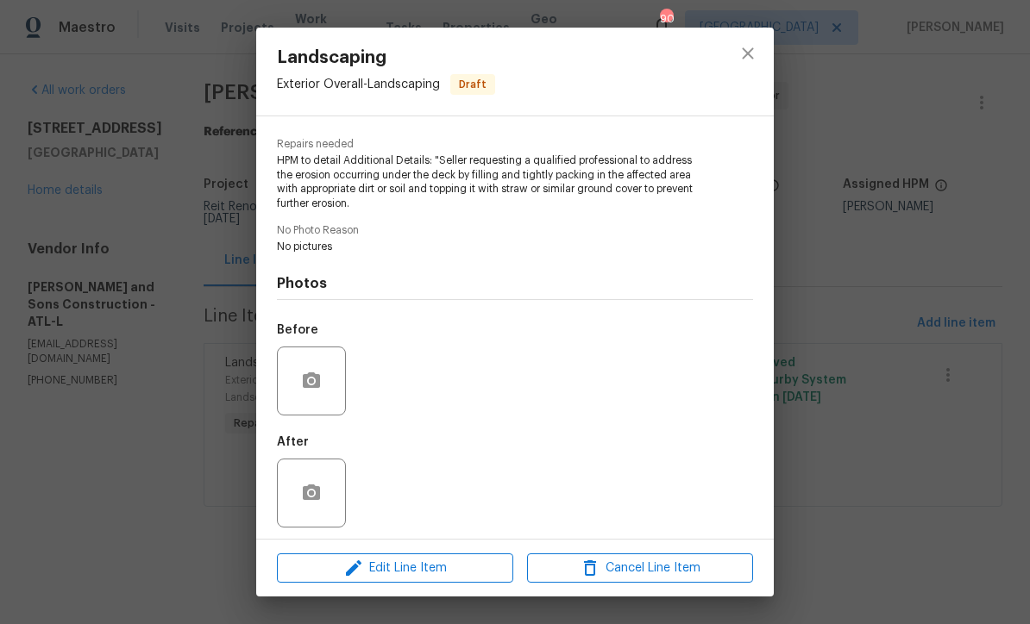
scroll to position [166, 0]
click at [315, 383] on icon "button" at bounding box center [311, 379] width 21 height 21
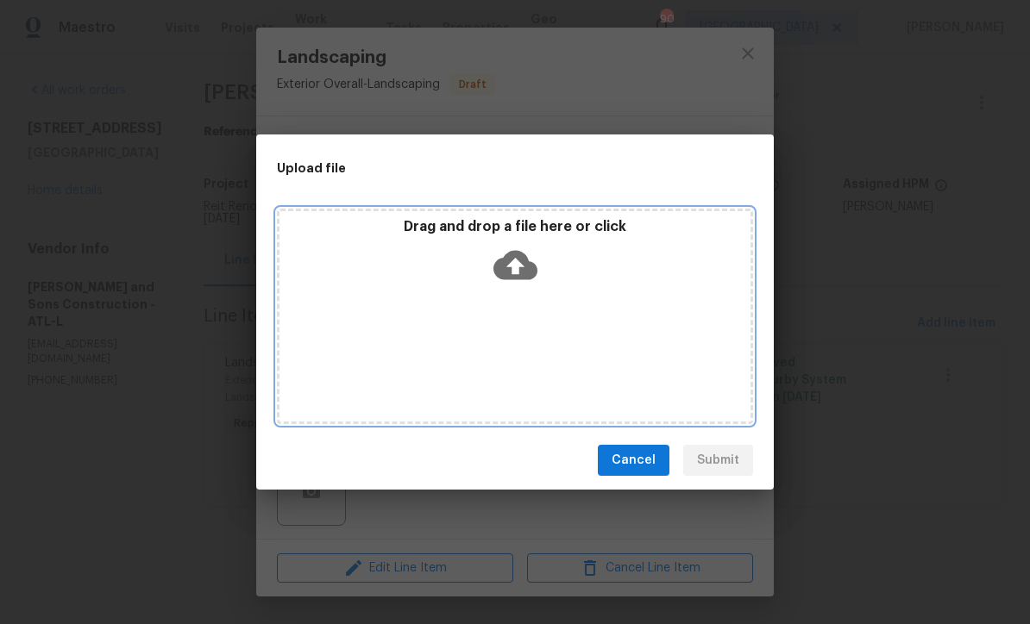
click at [506, 258] on icon at bounding box center [515, 265] width 44 height 29
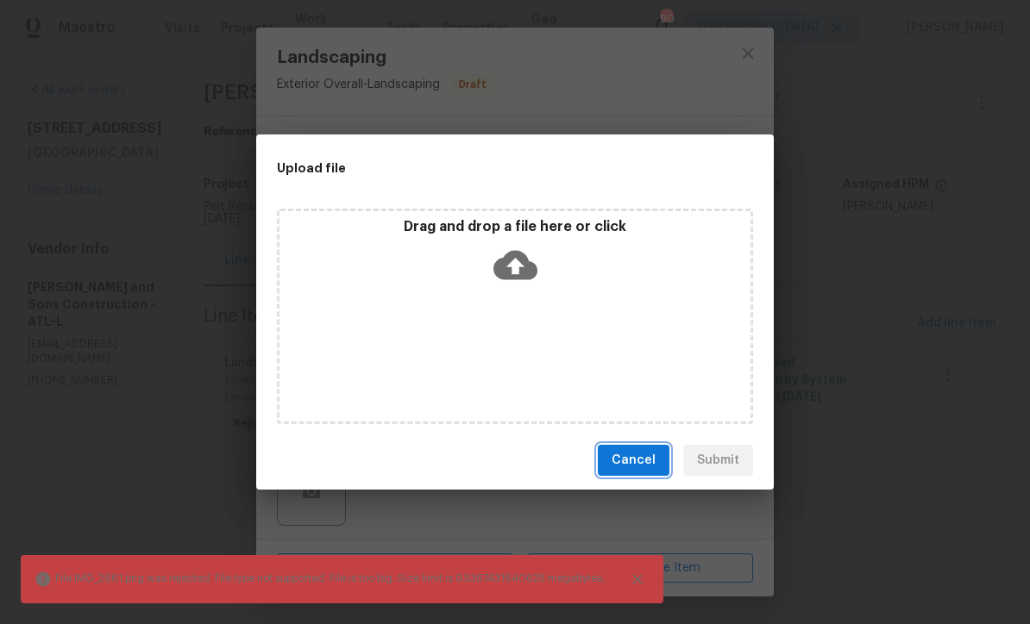
click at [636, 454] on span "Cancel" at bounding box center [633, 461] width 44 height 22
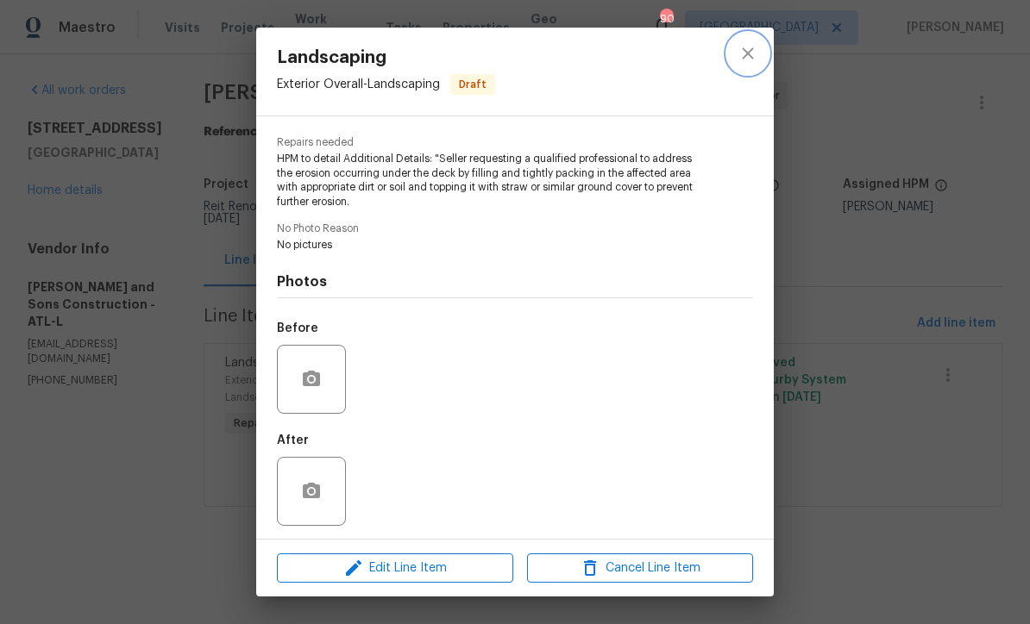
click at [751, 53] on icon "close" at bounding box center [747, 53] width 21 height 21
